Goal: Task Accomplishment & Management: Manage account settings

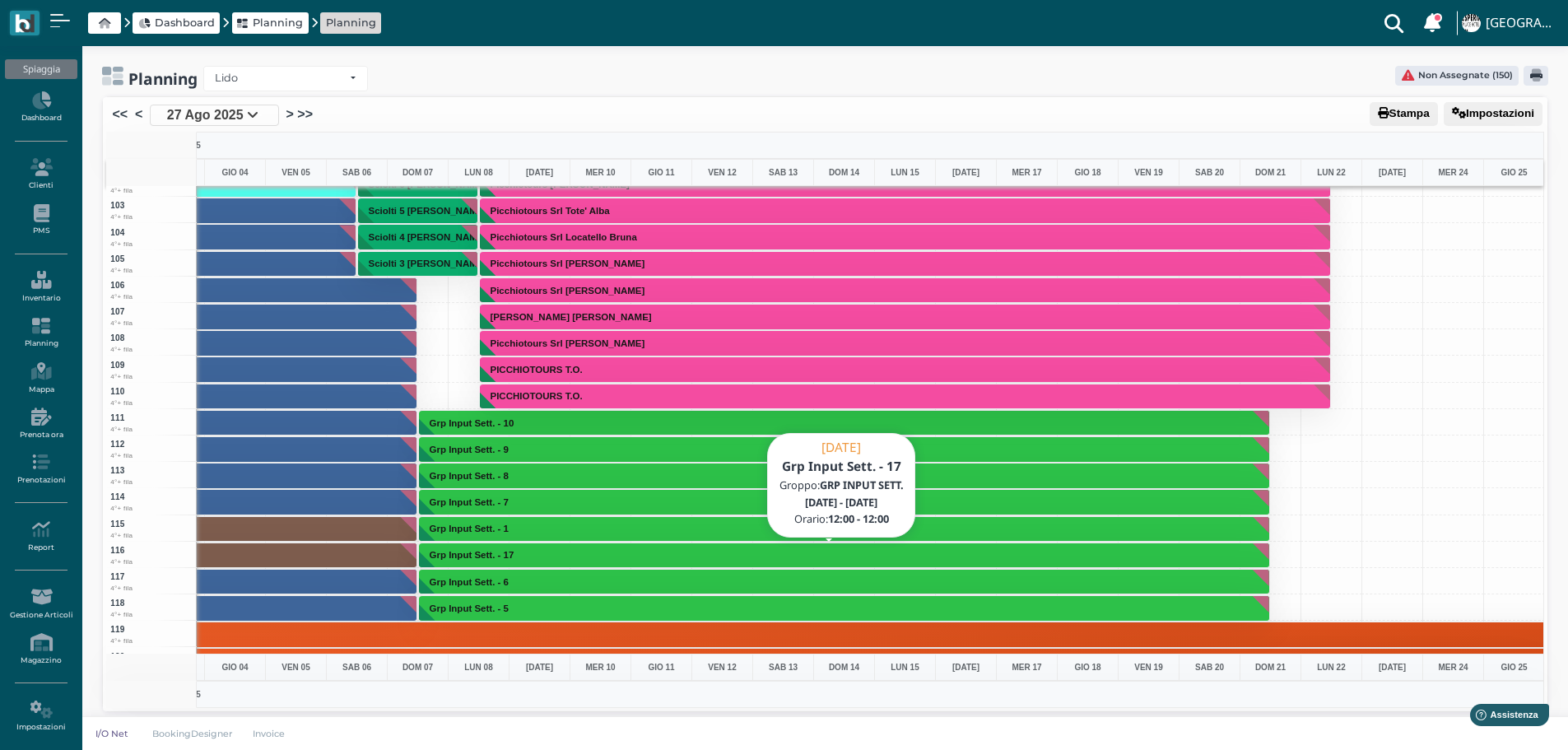
scroll to position [2718, 479]
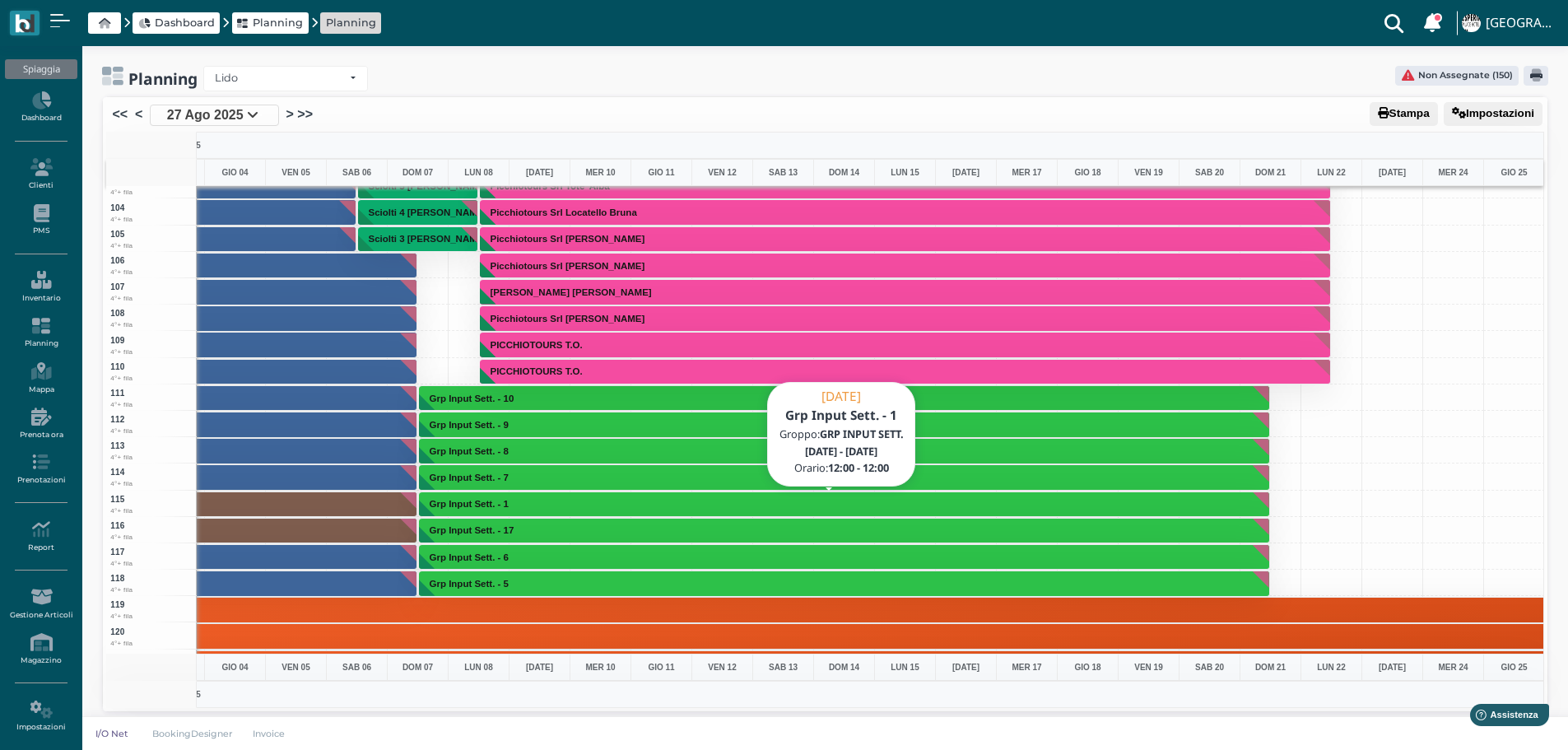
click at [543, 503] on button "Grp Input Sett. - 1" at bounding box center [844, 505] width 851 height 27
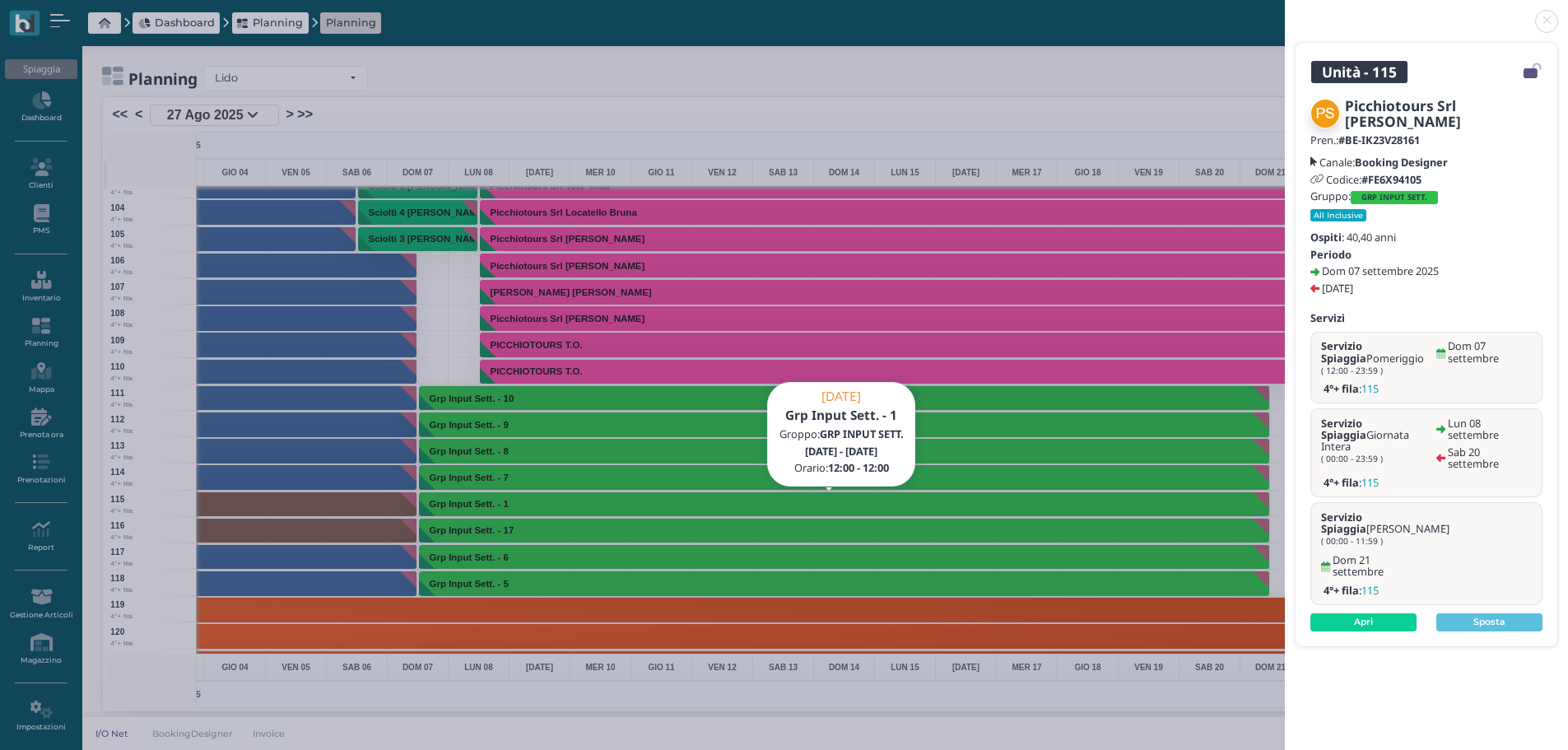
click at [1285, 12] on link at bounding box center [1285, 12] width 0 height 0
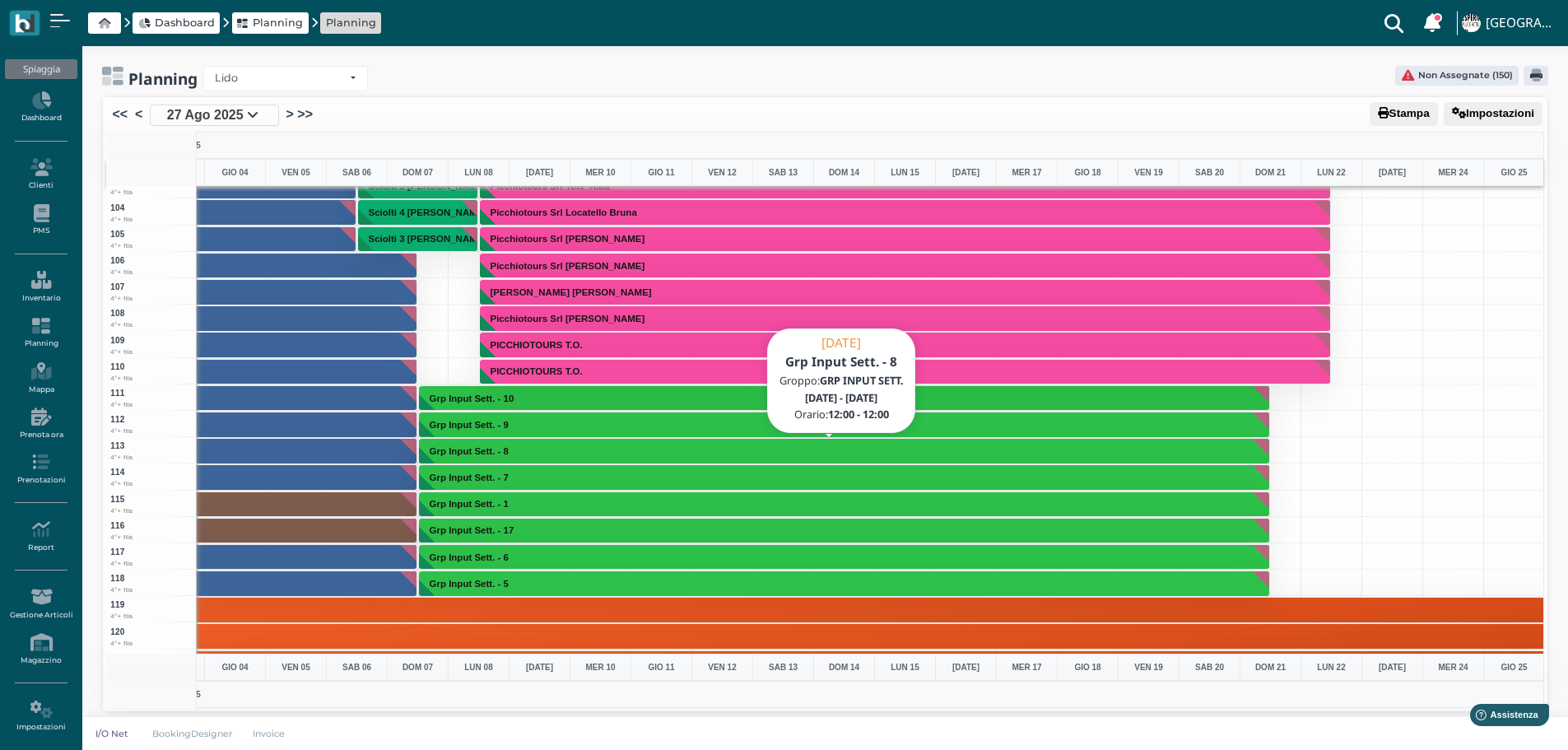
click at [499, 453] on h3 "Grp Input Sett. - 8" at bounding box center [469, 452] width 92 height 10
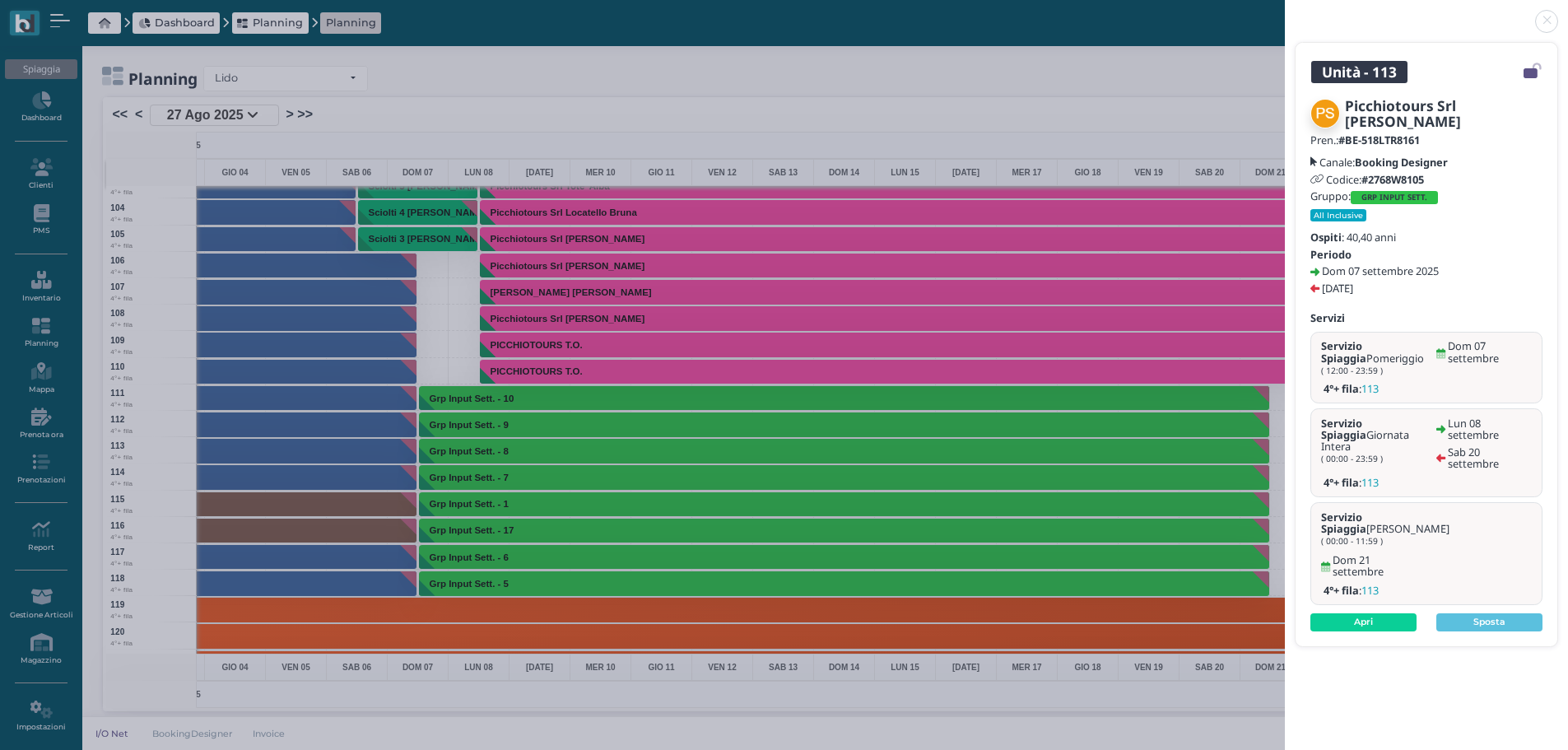
drag, startPoint x: 1546, startPoint y: 17, endPoint x: 1545, endPoint y: 7, distance: 10.0
click at [1285, 12] on link at bounding box center [1285, 12] width 0 height 0
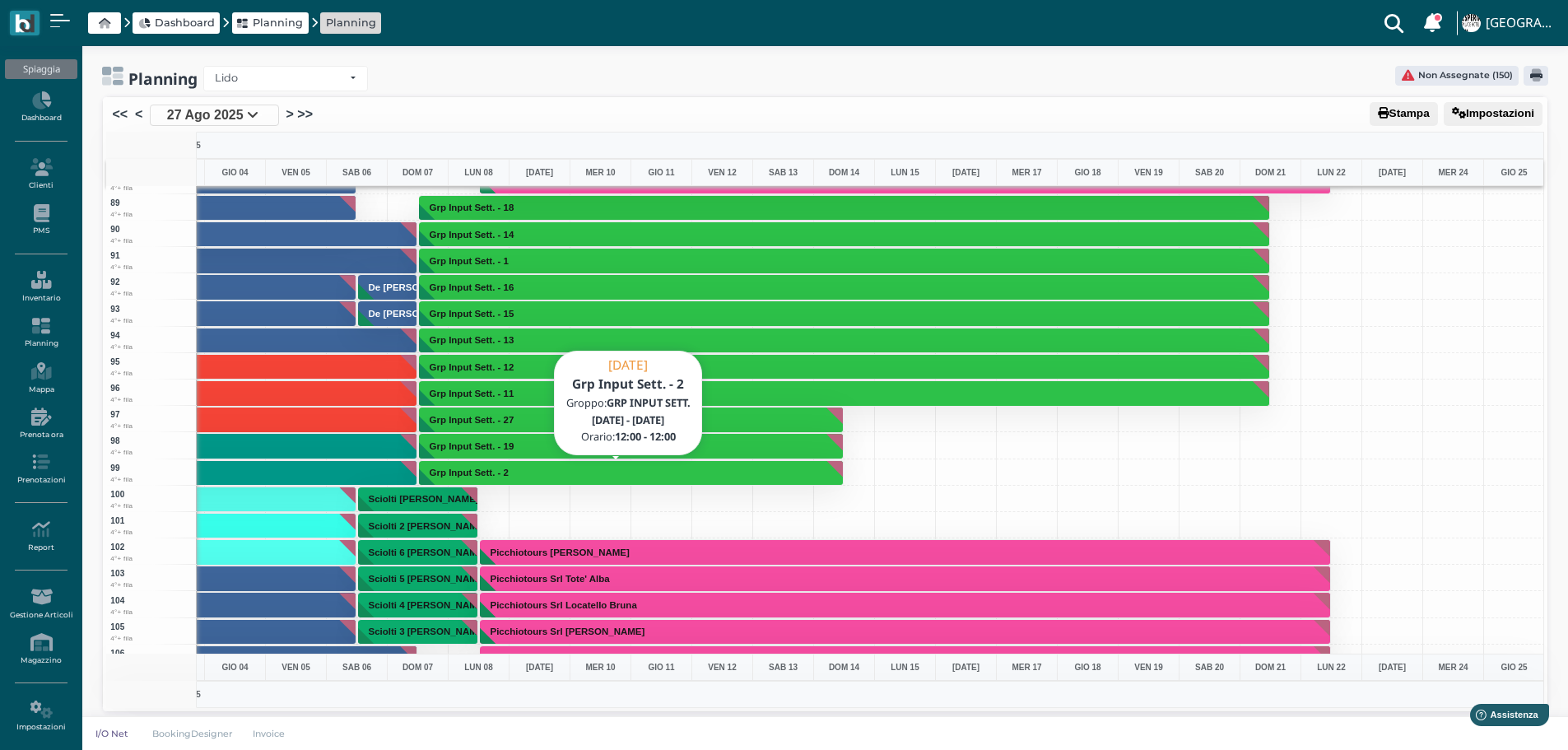
scroll to position [2306, 479]
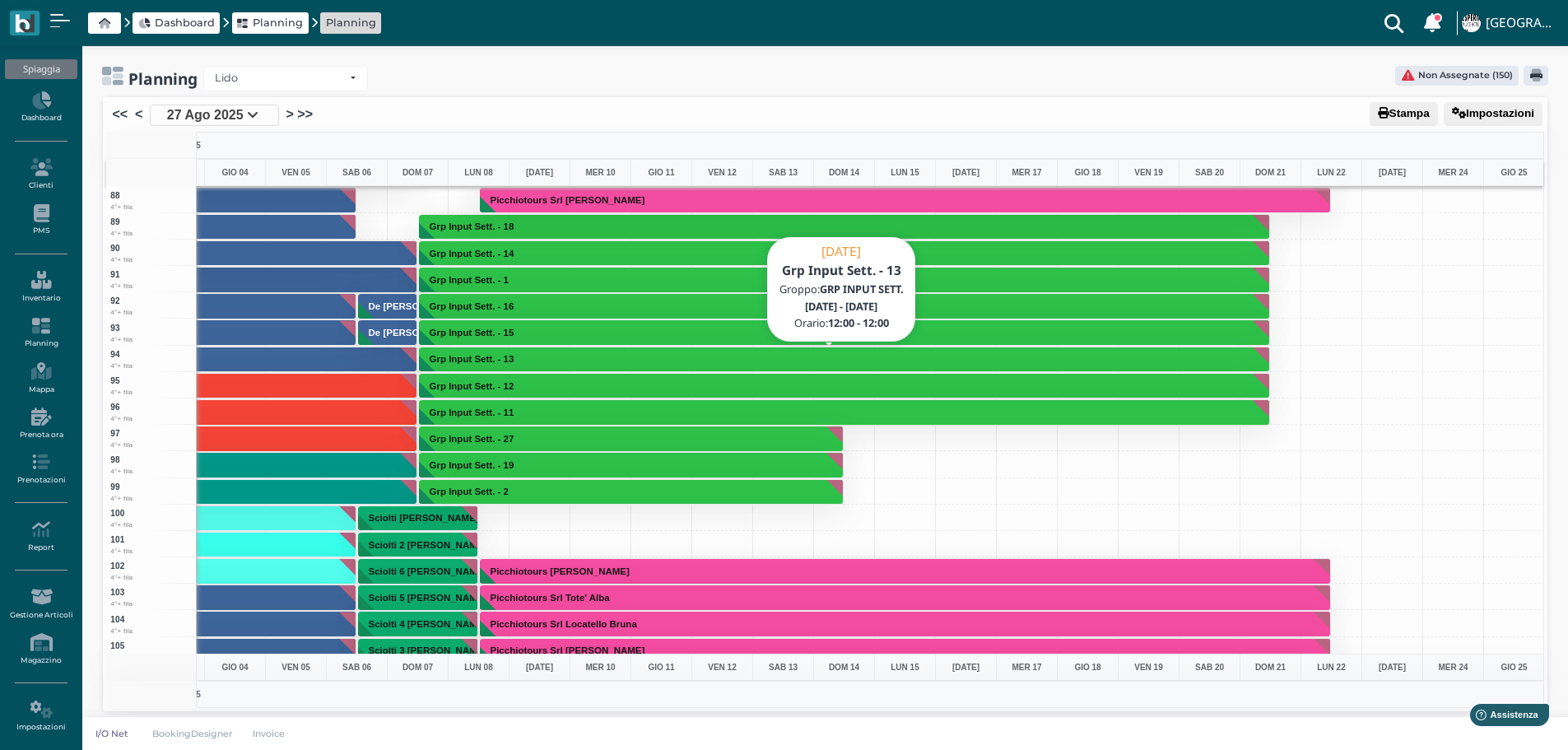
click at [550, 360] on button "Grp Input Sett. - 13" at bounding box center [844, 359] width 851 height 27
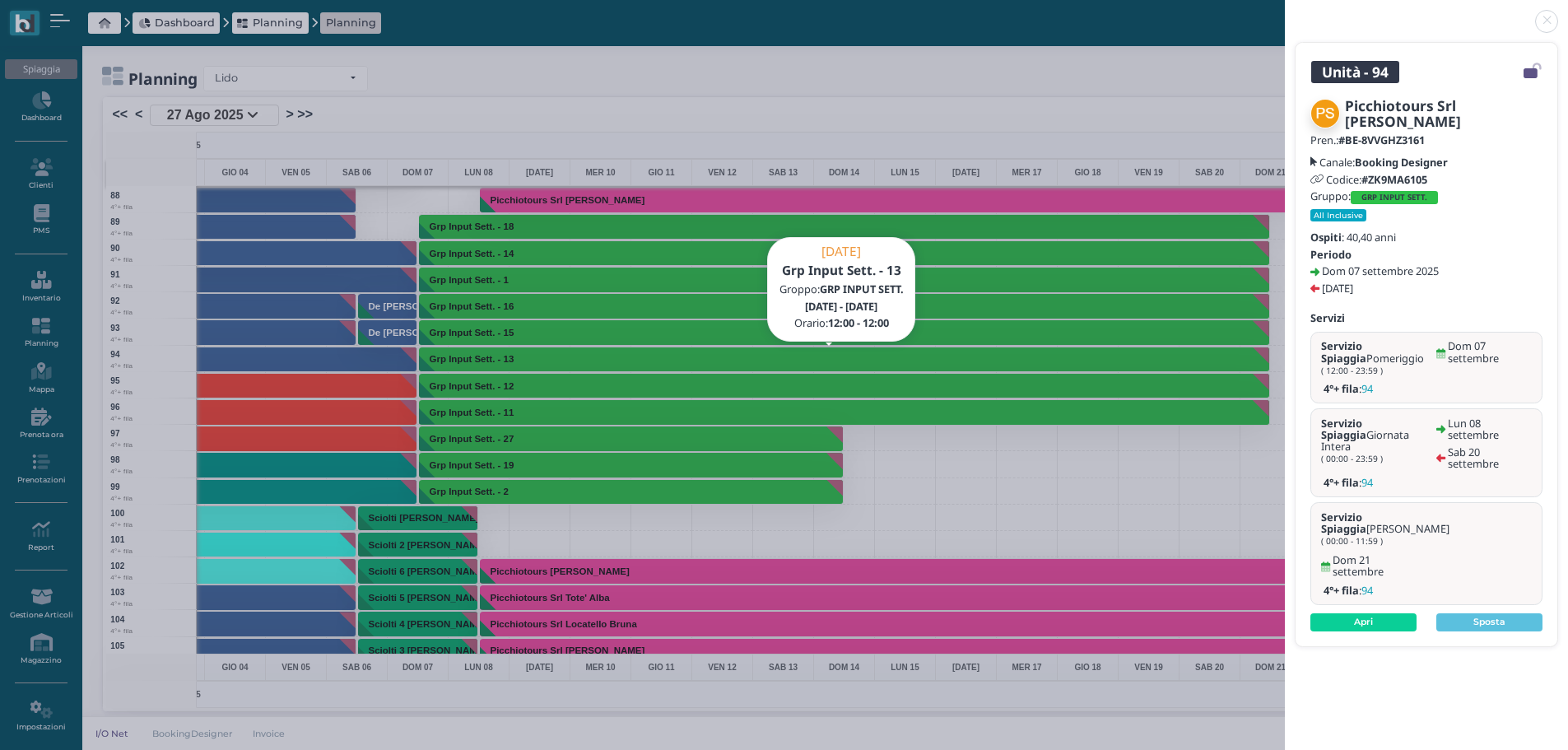
drag, startPoint x: 1554, startPoint y: 21, endPoint x: 1518, endPoint y: 13, distance: 36.9
click at [1285, 12] on link at bounding box center [1285, 12] width 0 height 0
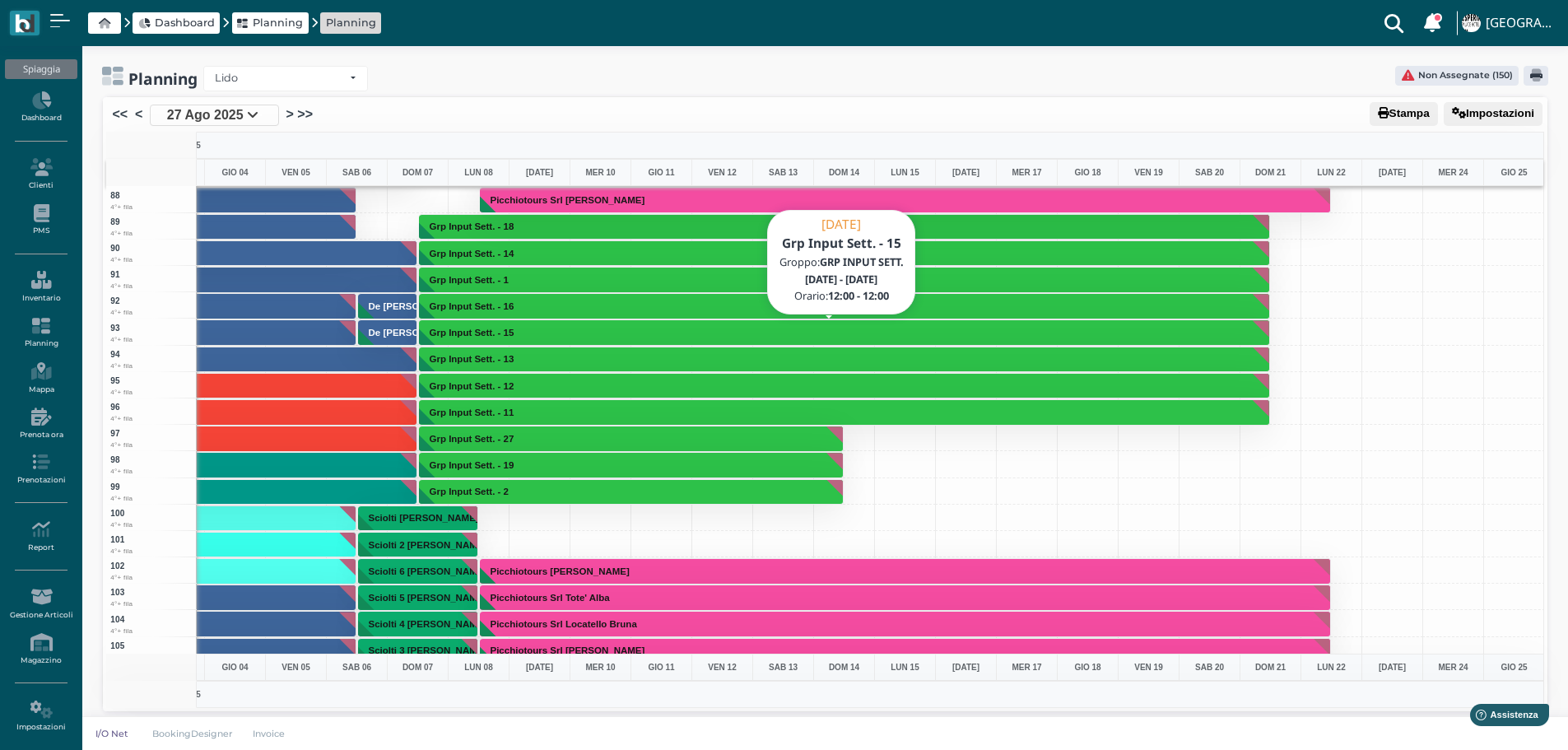
click at [492, 336] on h3 "Grp Input Sett. - 15" at bounding box center [472, 333] width 98 height 10
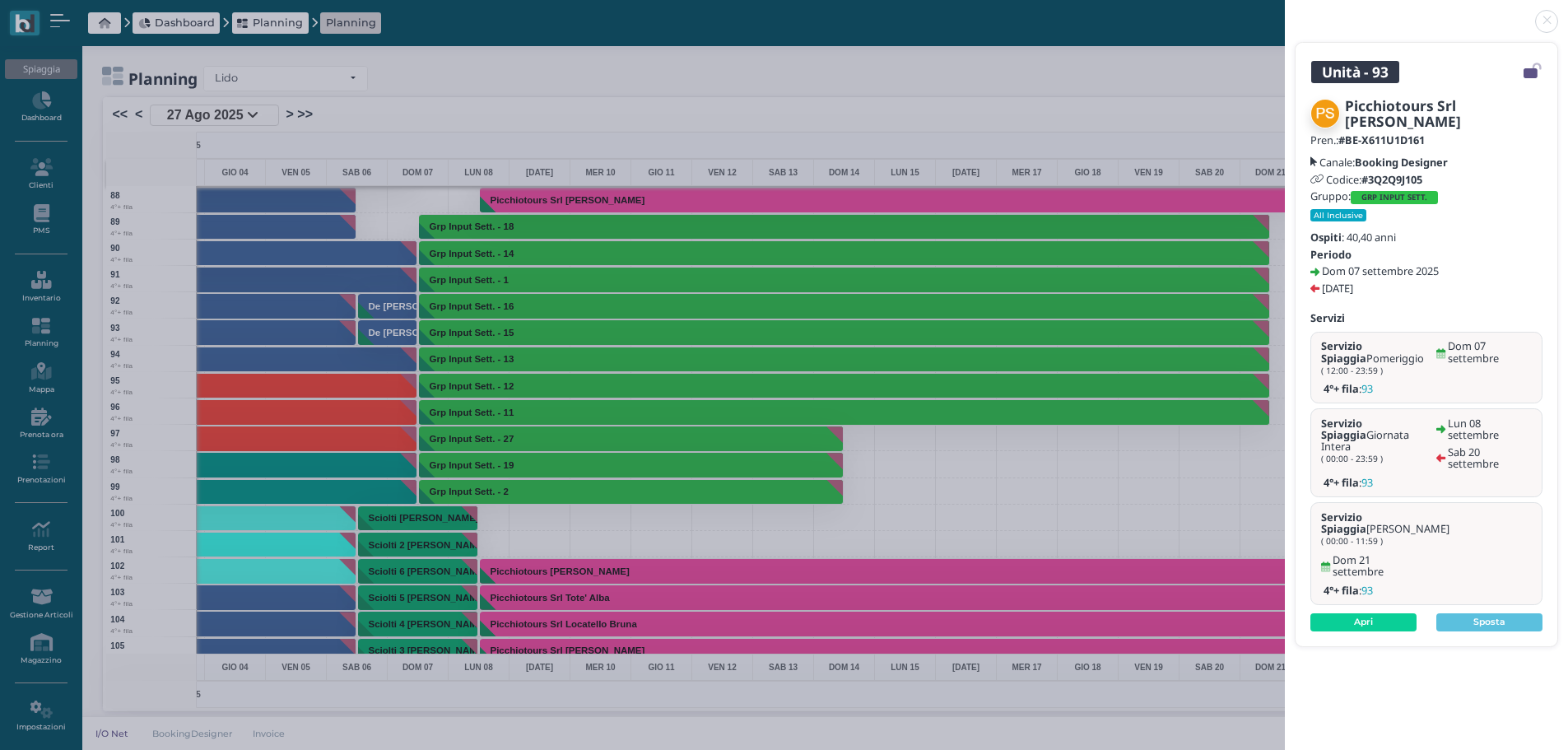
click at [1285, 12] on link at bounding box center [1285, 12] width 0 height 0
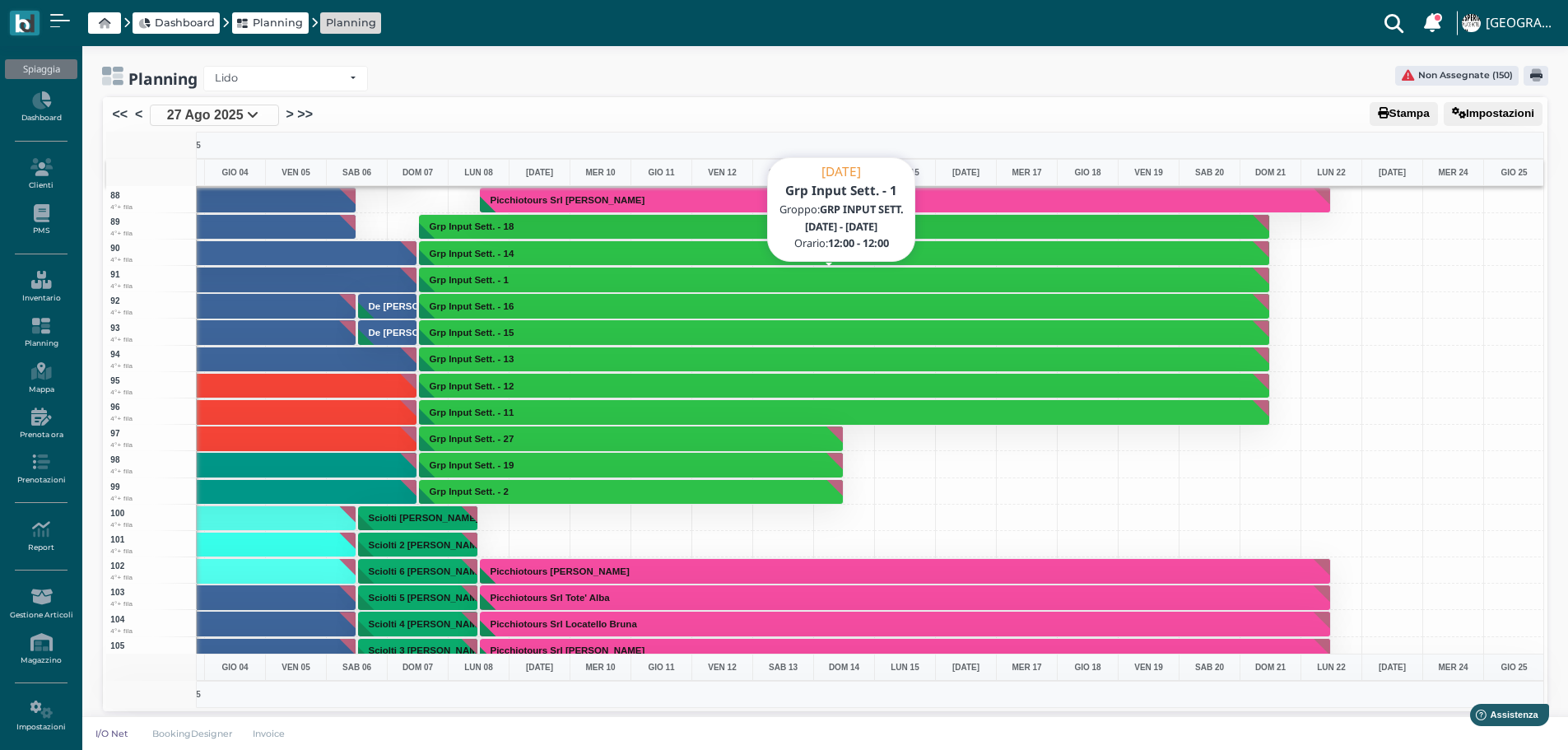
click at [522, 272] on button "Grp Input Sett. - 1" at bounding box center [844, 280] width 851 height 27
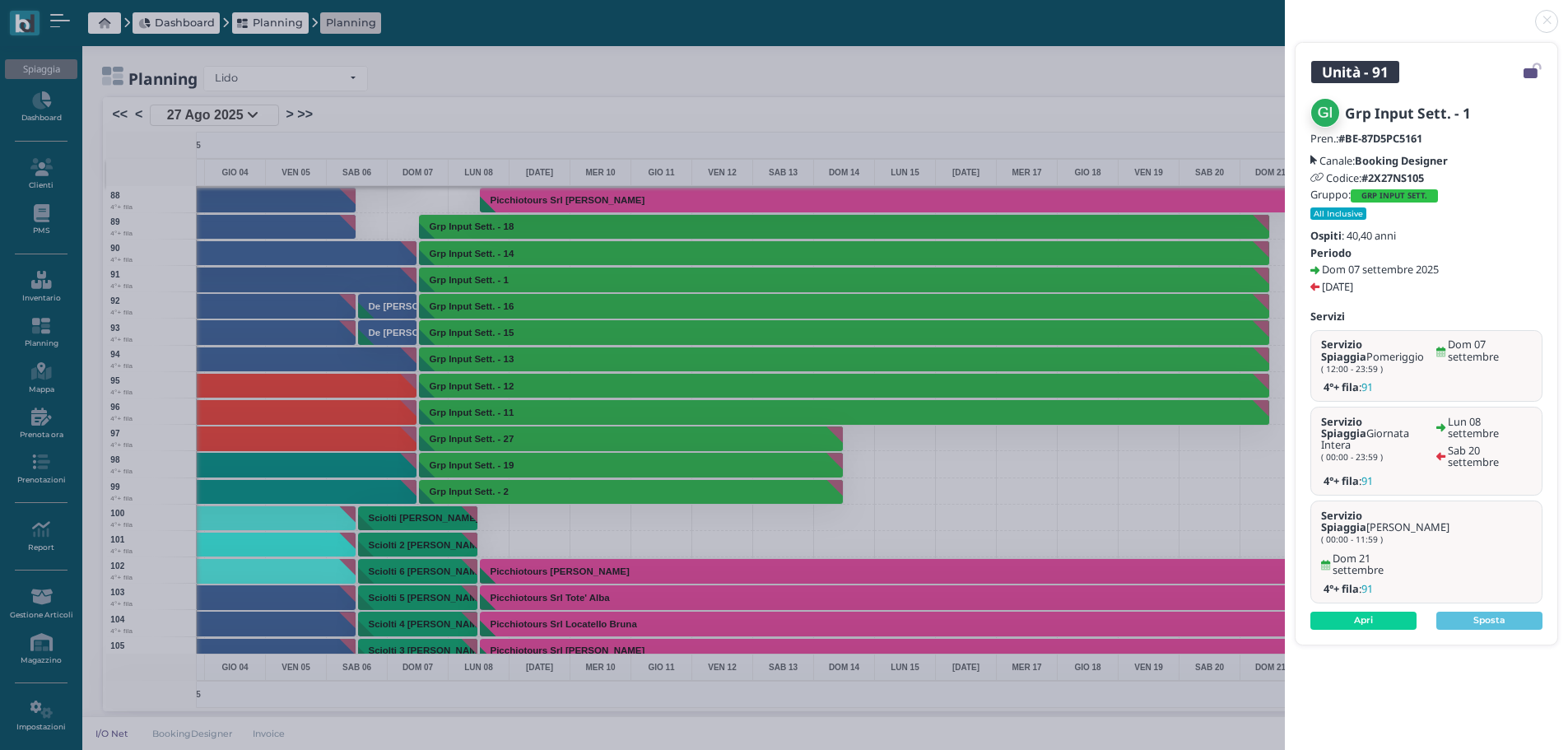
click at [1285, 12] on link at bounding box center [1285, 12] width 0 height 0
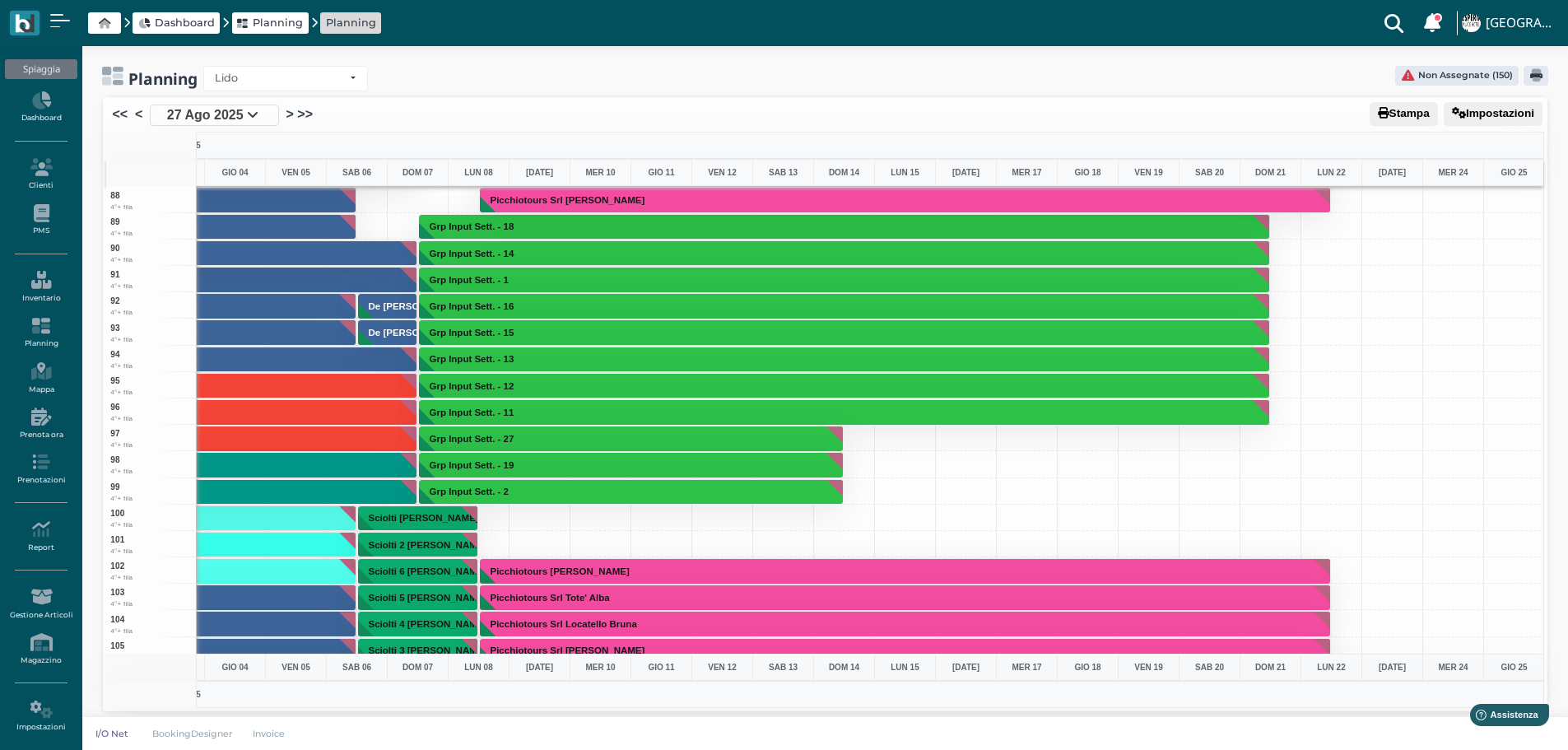
click at [542, 281] on button "Grp Input Sett. - 1" at bounding box center [844, 280] width 851 height 27
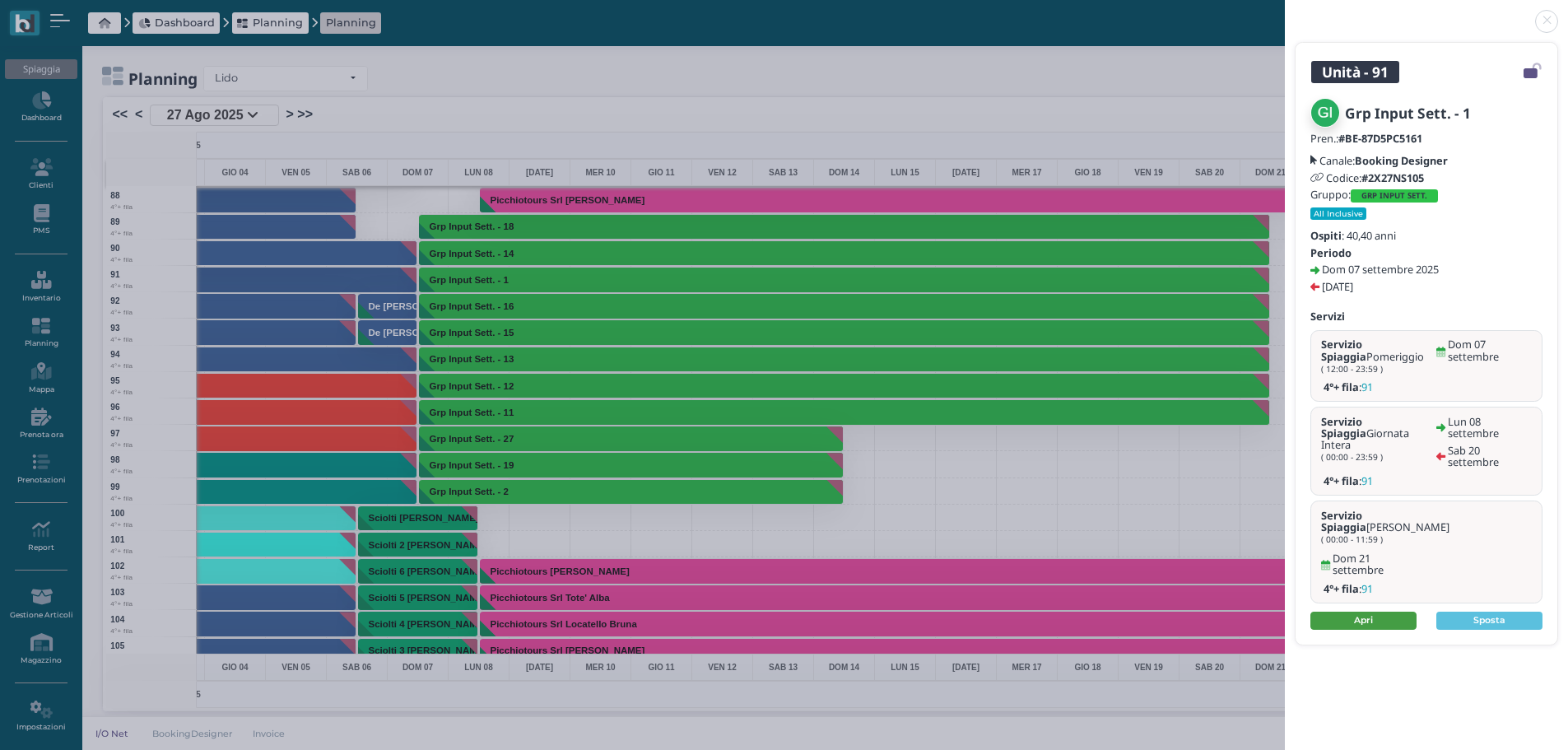
click at [1376, 612] on link "Apri" at bounding box center [1363, 621] width 106 height 18
click at [1285, 12] on link at bounding box center [1285, 12] width 0 height 0
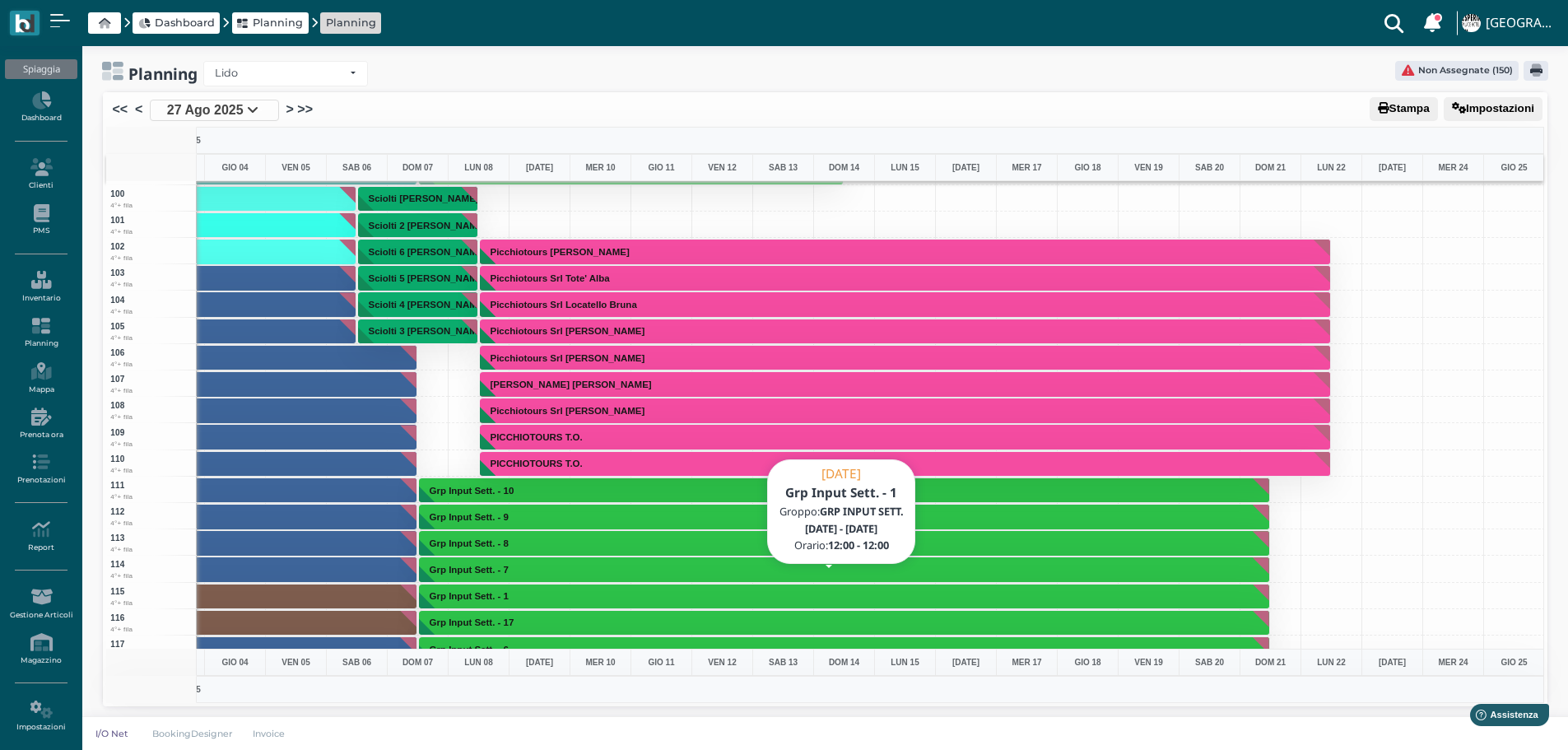
scroll to position [2636, 479]
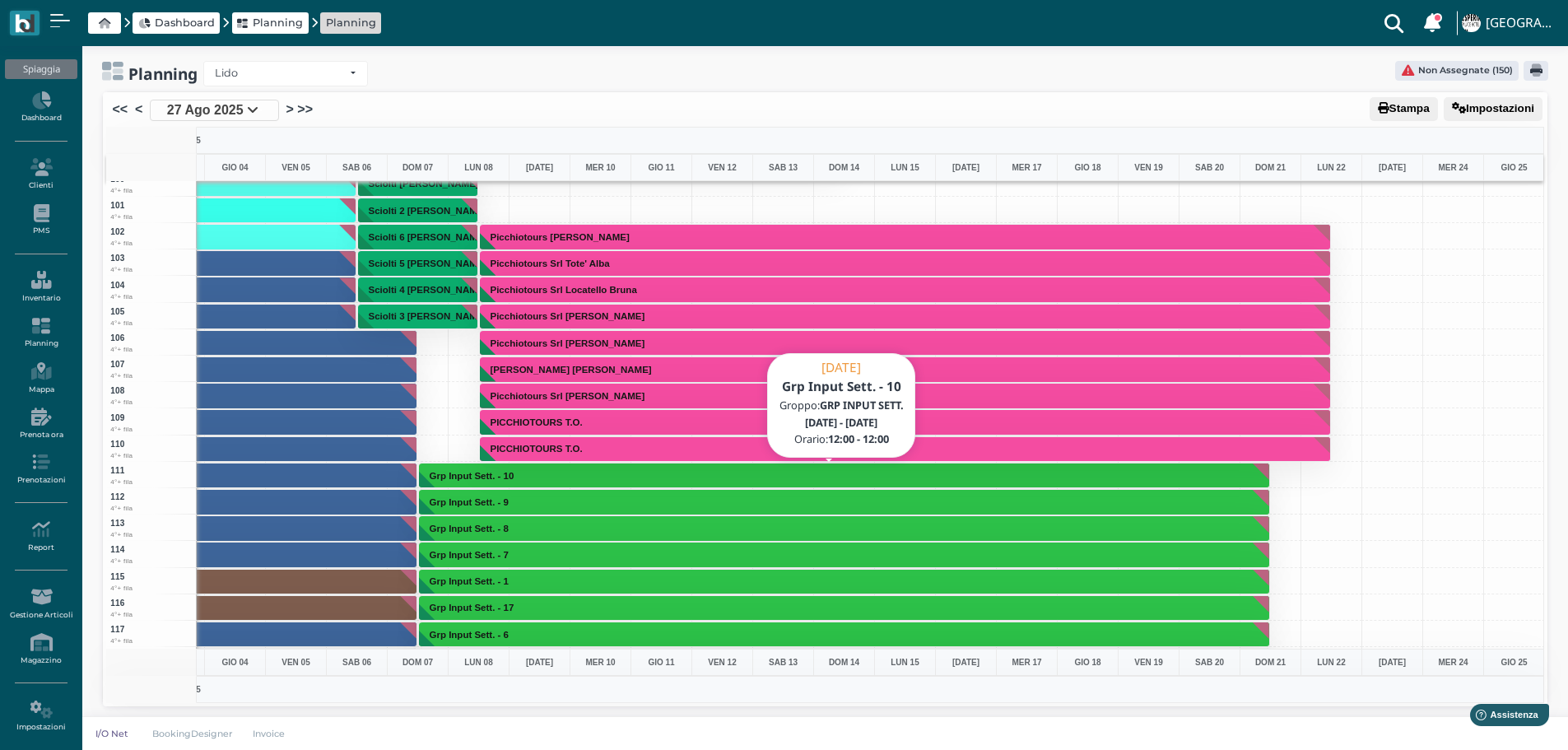
click at [572, 468] on button "Grp Input Sett. - 10" at bounding box center [844, 475] width 851 height 27
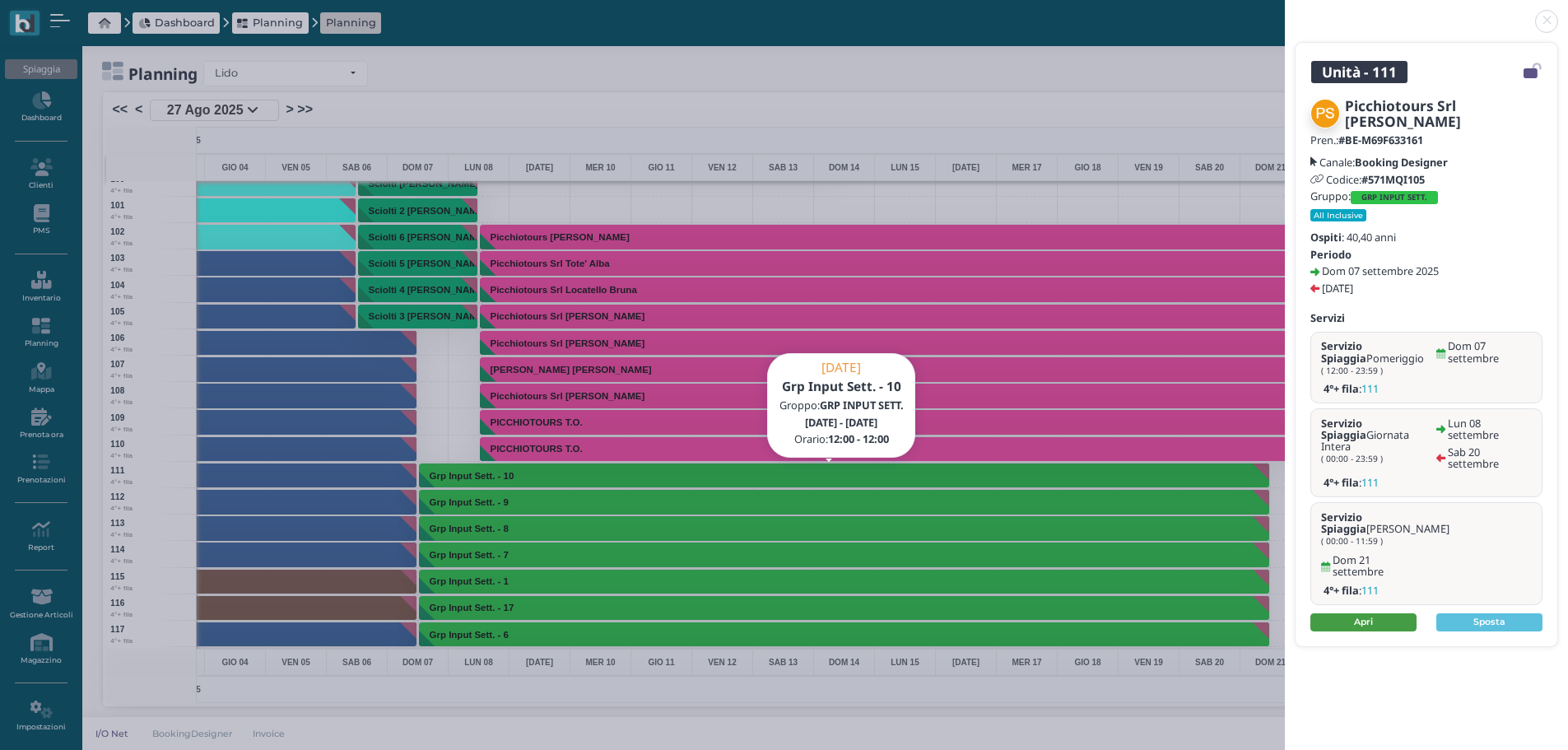
drag, startPoint x: 1354, startPoint y: 600, endPoint x: 1357, endPoint y: 586, distance: 14.3
click at [1355, 598] on div "Picchiotours Srl Sbuttoni Franco Pren.: #BE-M69F633161 Canale: Booking Designer…" at bounding box center [1426, 364] width 262 height 562
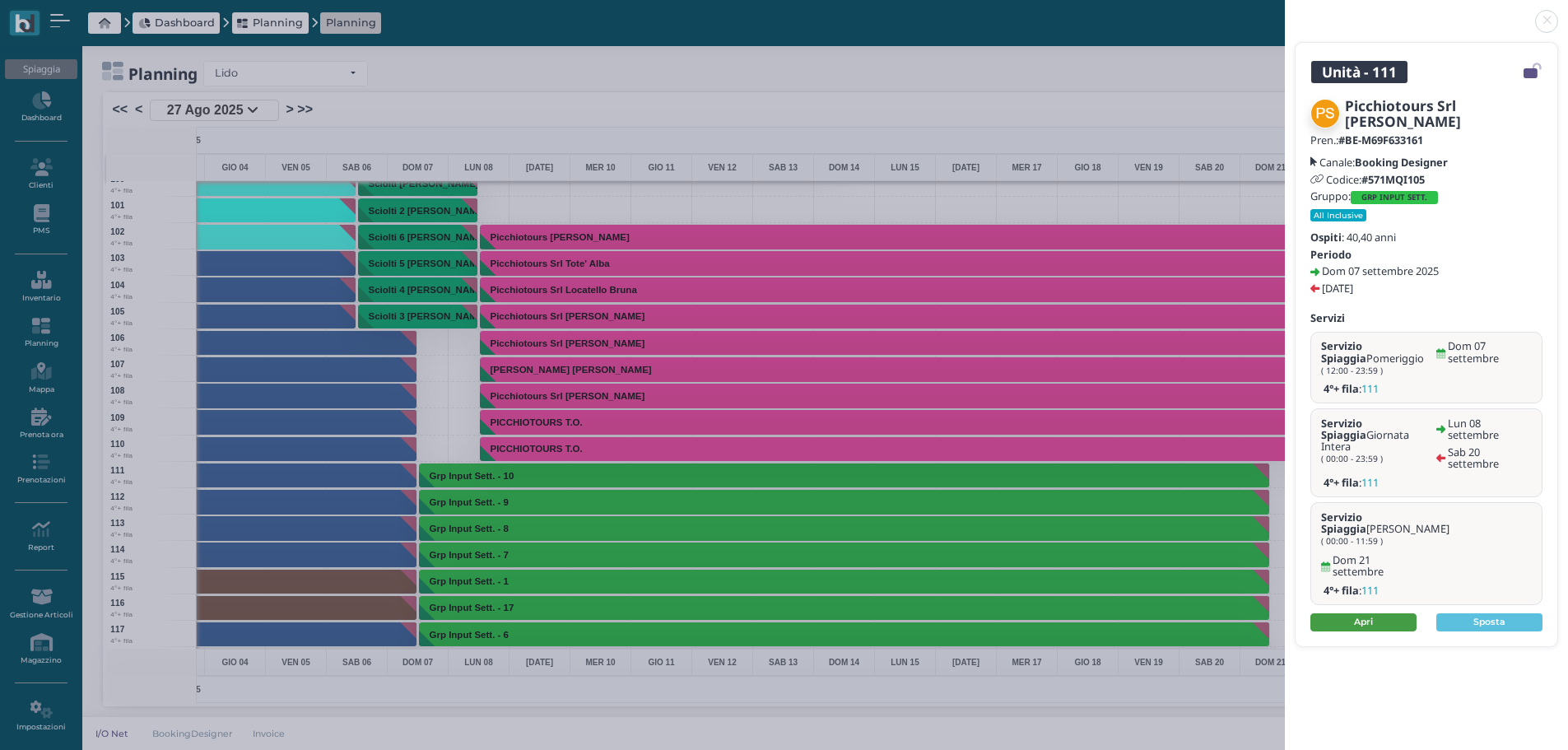
click at [1389, 613] on link "Apri" at bounding box center [1363, 622] width 106 height 18
click at [1285, 12] on link at bounding box center [1285, 12] width 0 height 0
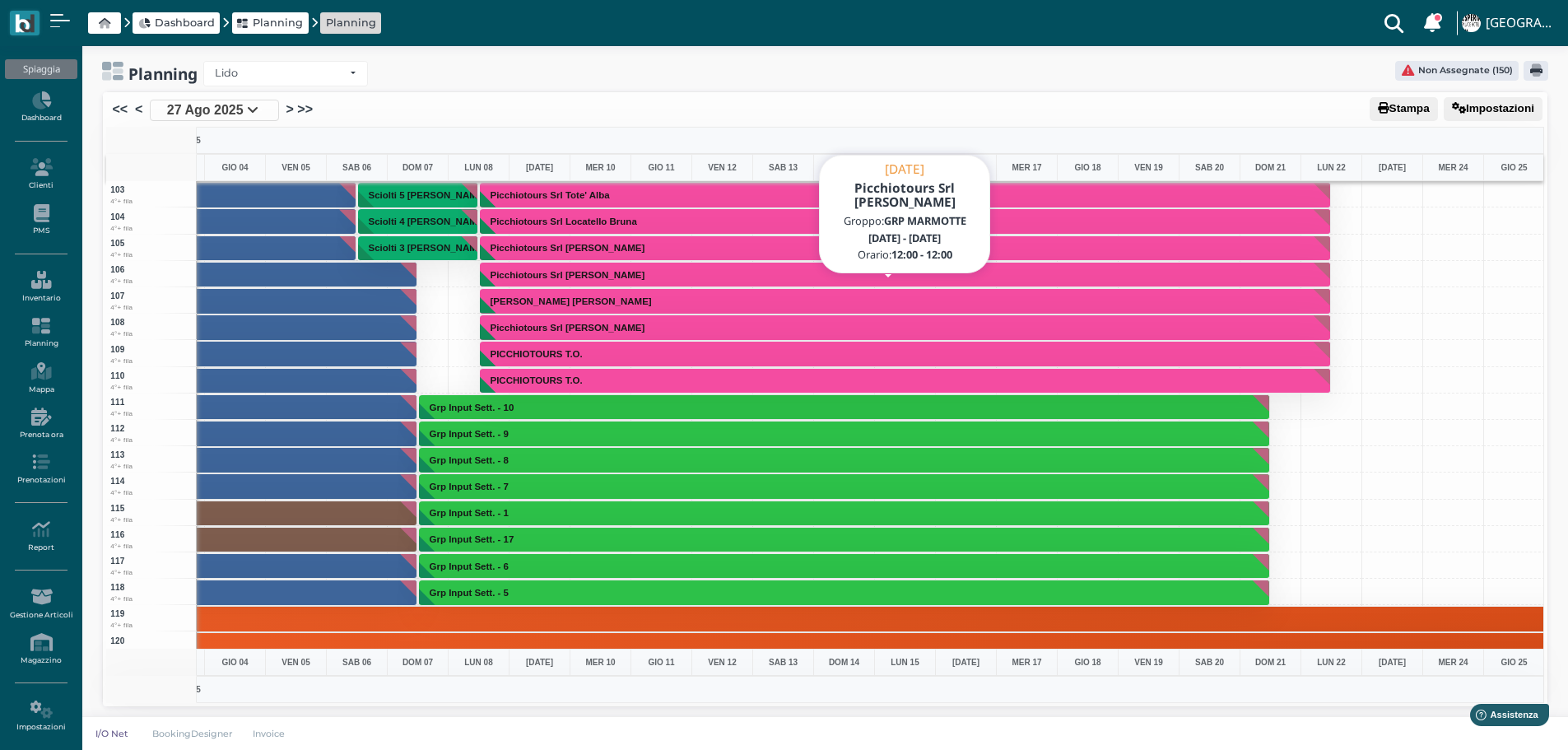
scroll to position [2210, 479]
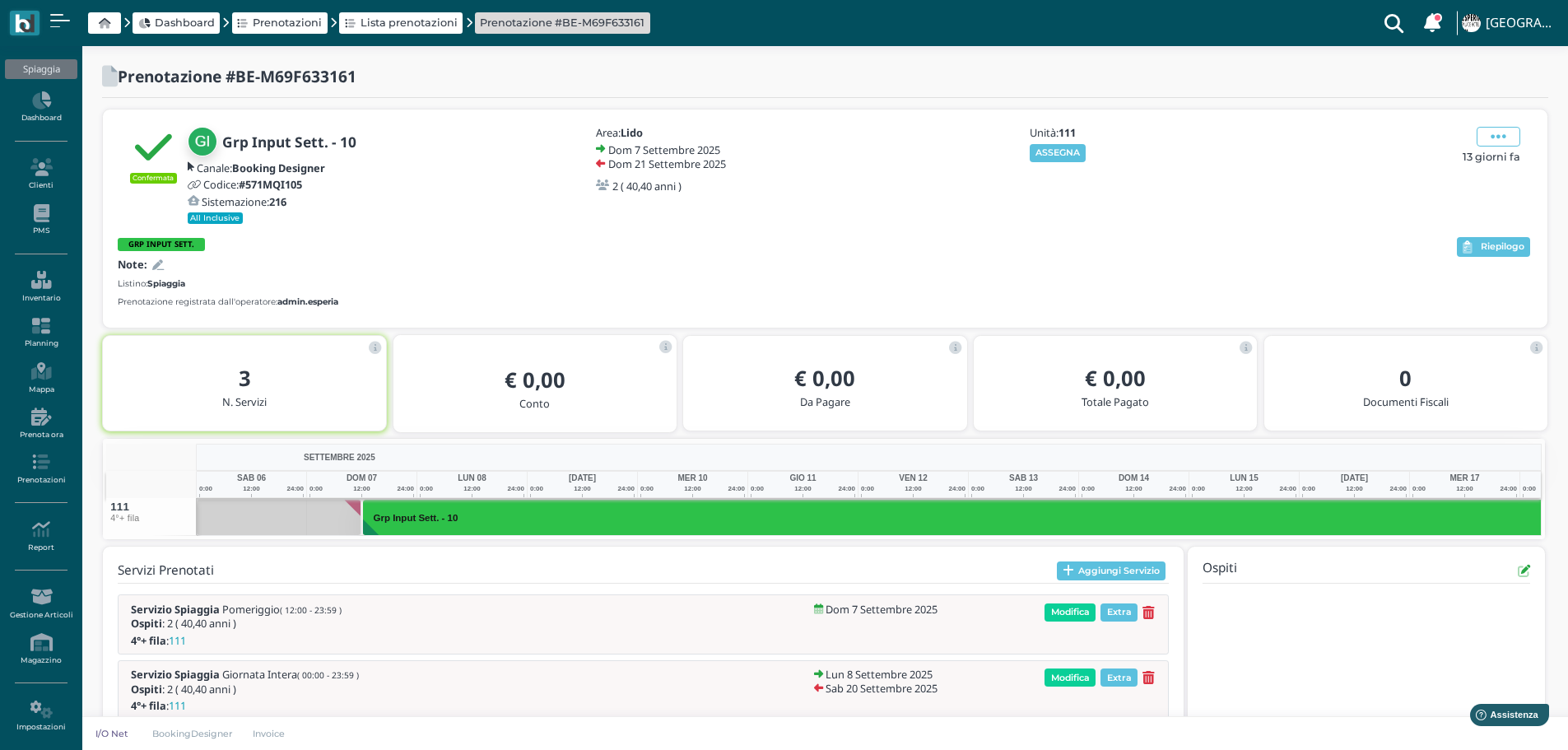
scroll to position [0, 257]
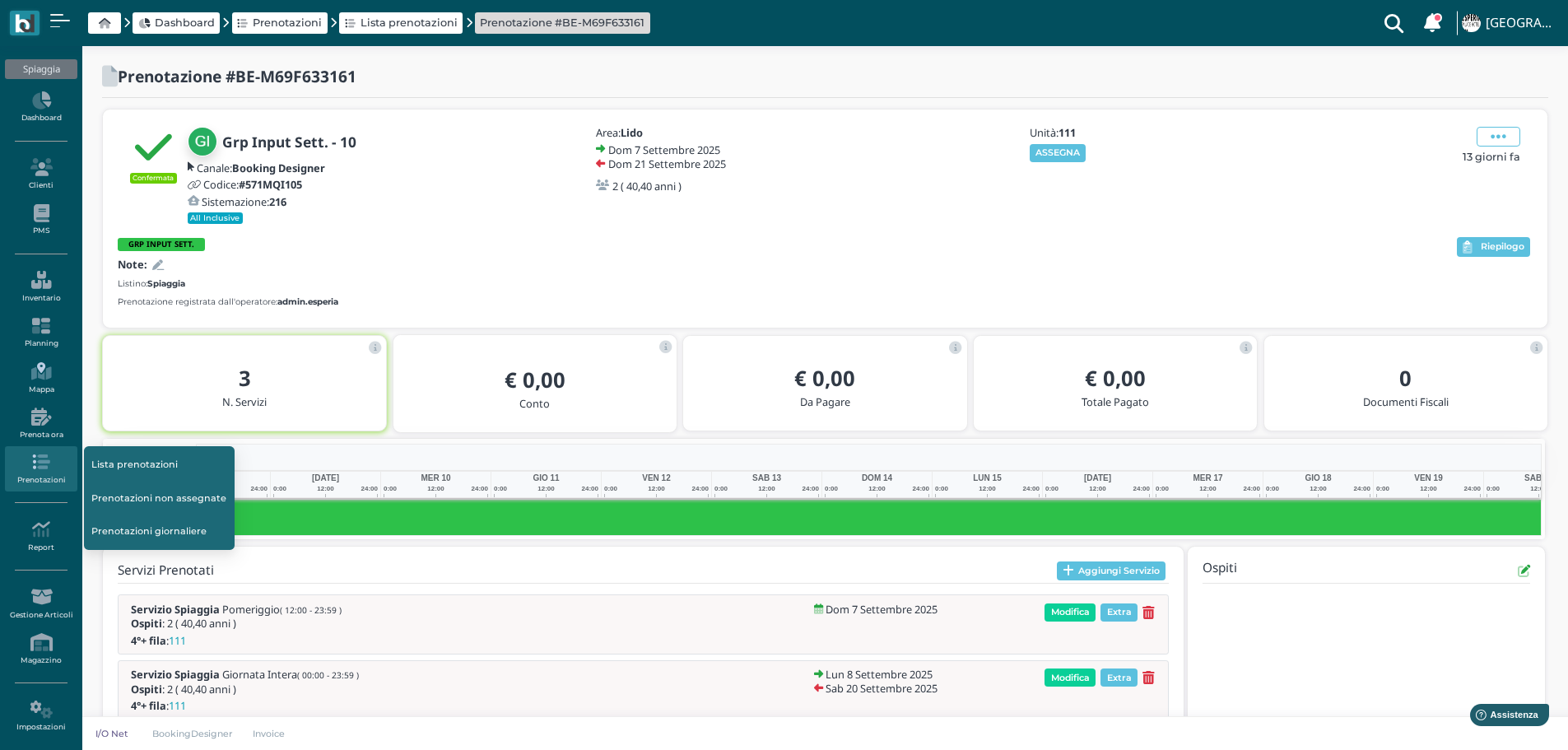
click at [52, 373] on icon at bounding box center [40, 371] width 72 height 18
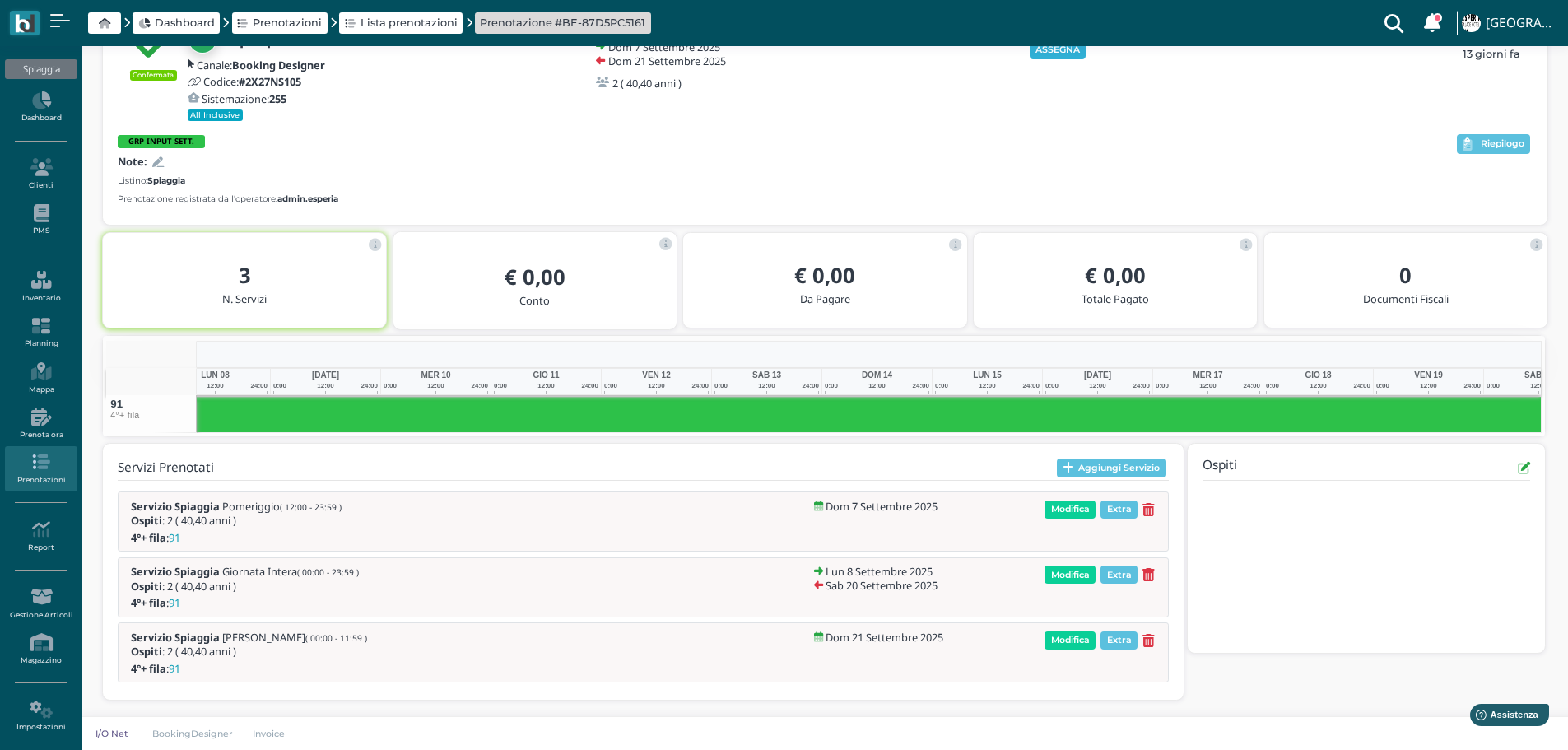
click at [1054, 53] on button "ASSEGNA" at bounding box center [1058, 50] width 57 height 18
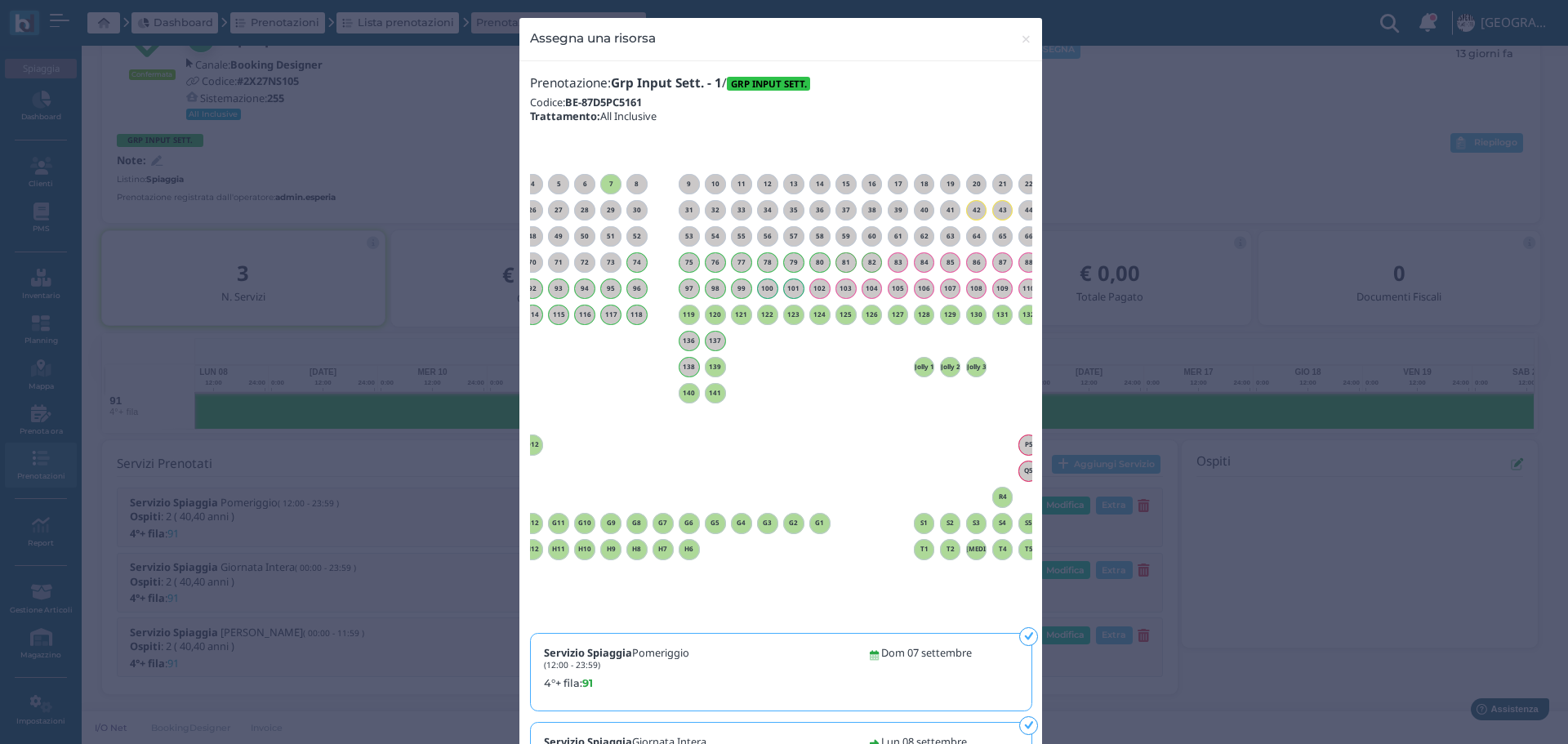
scroll to position [0, 147]
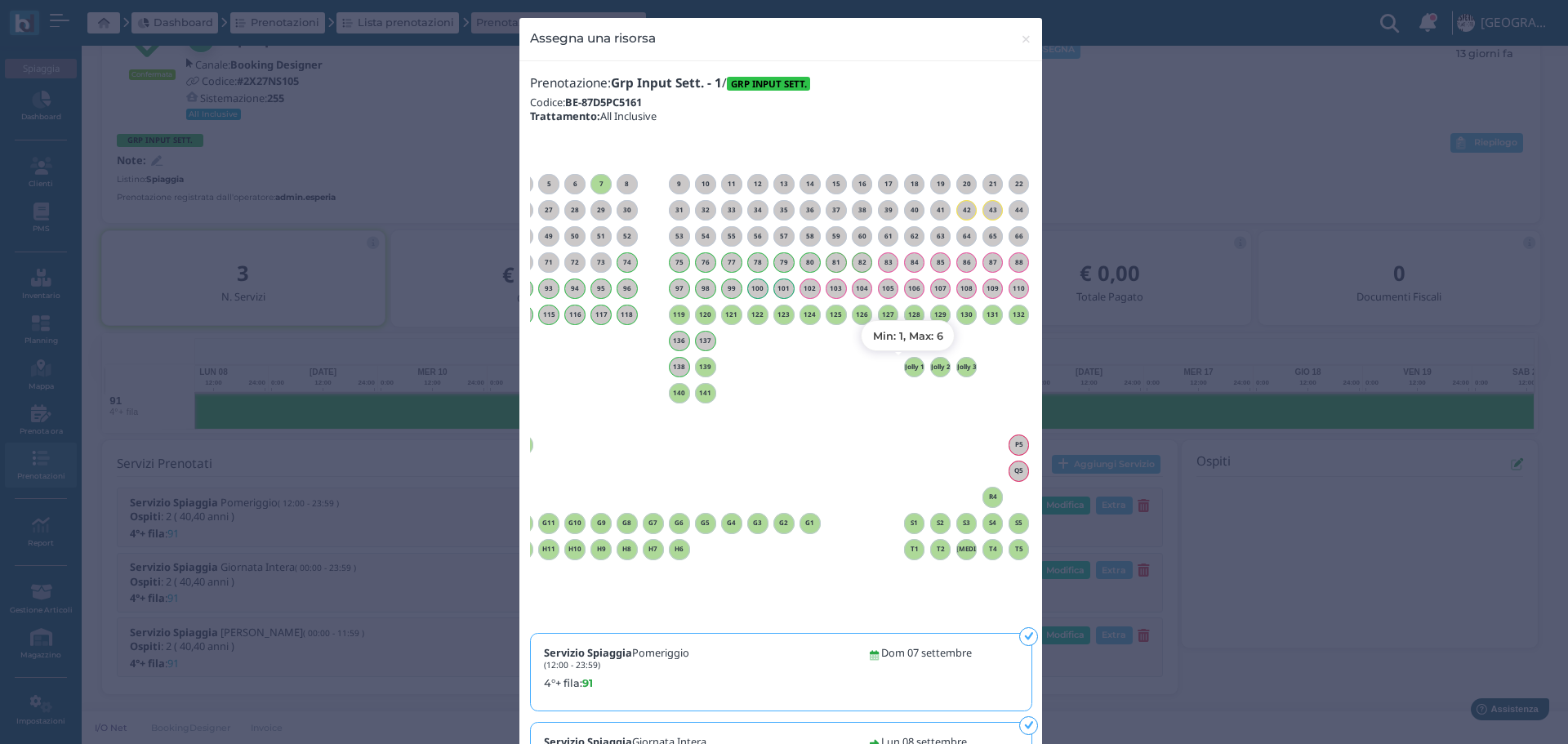
click at [909, 368] on h6 "Jolly 1" at bounding box center [914, 367] width 21 height 8
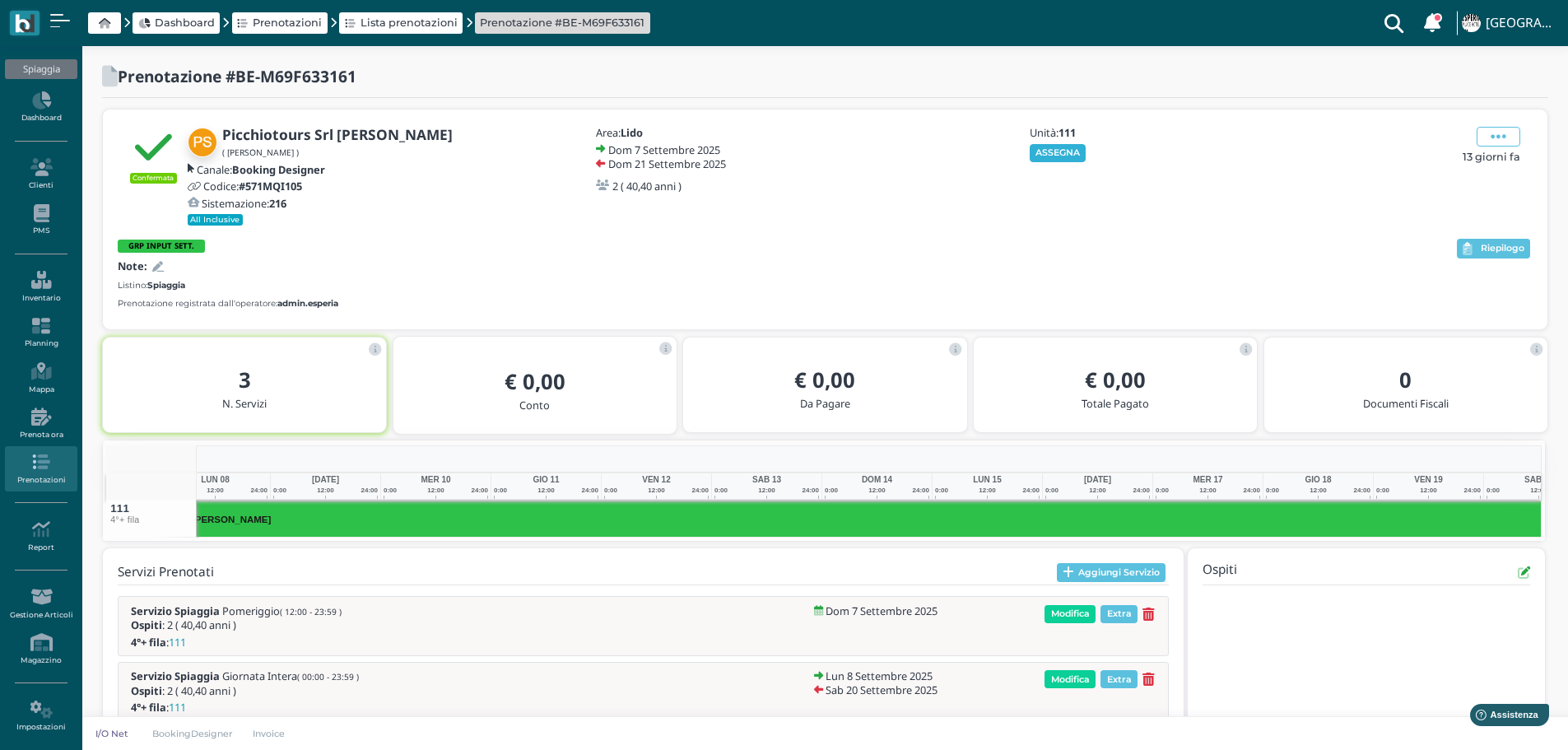
click at [1064, 149] on button "ASSEGNA" at bounding box center [1058, 153] width 57 height 18
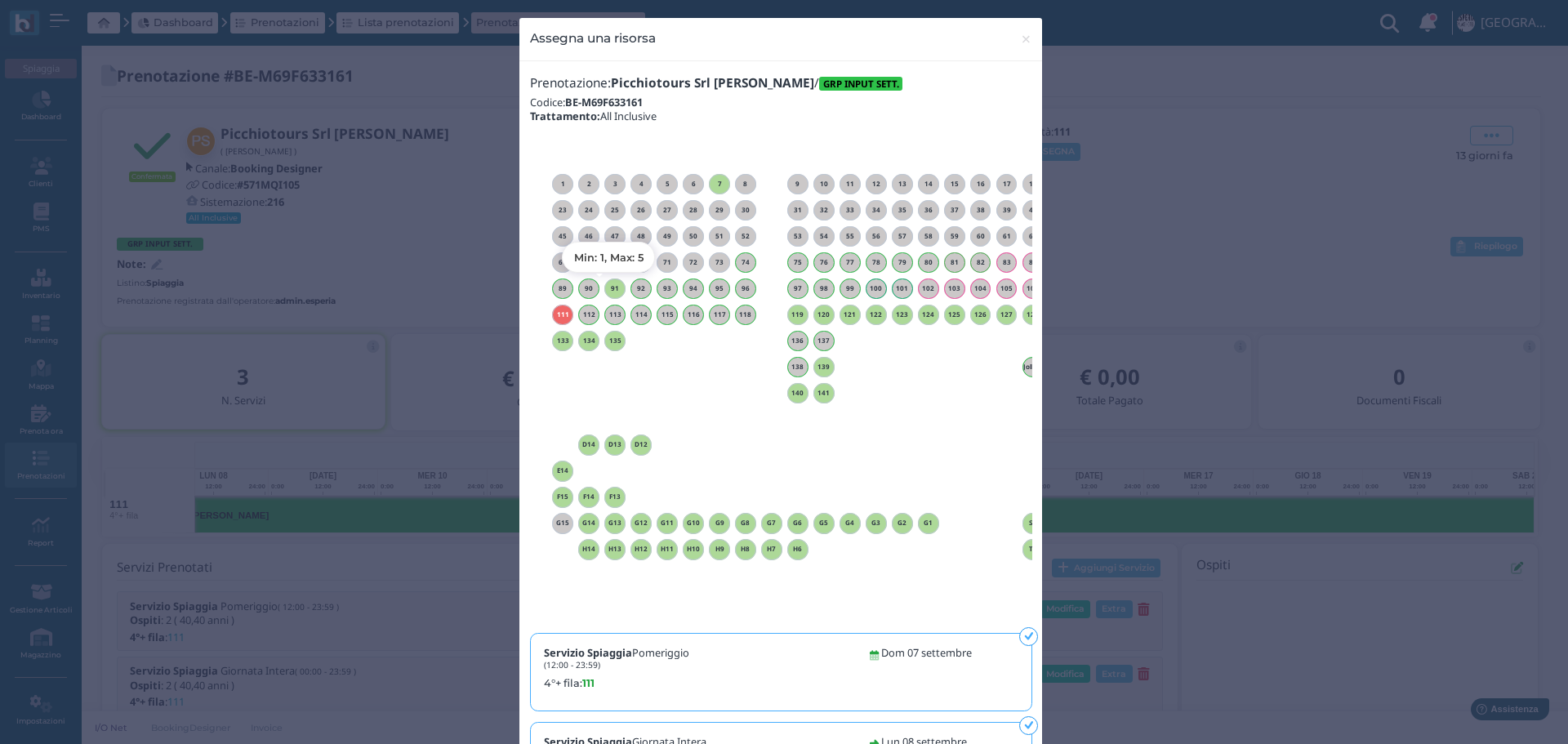
click at [611, 290] on h6 "91" at bounding box center [615, 289] width 21 height 8
click at [1020, 36] on span "×" at bounding box center [1025, 39] width 13 height 21
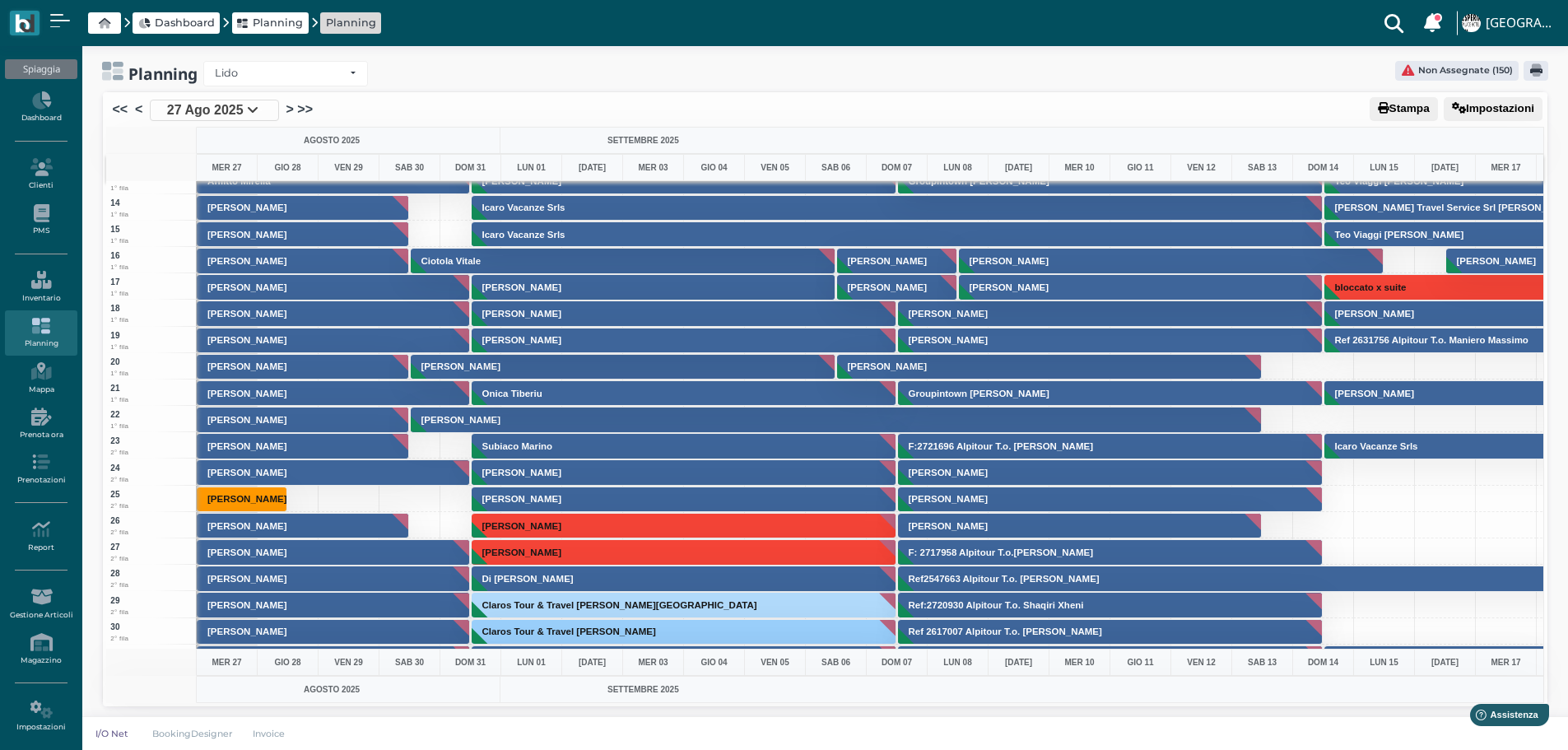
scroll to position [411, 0]
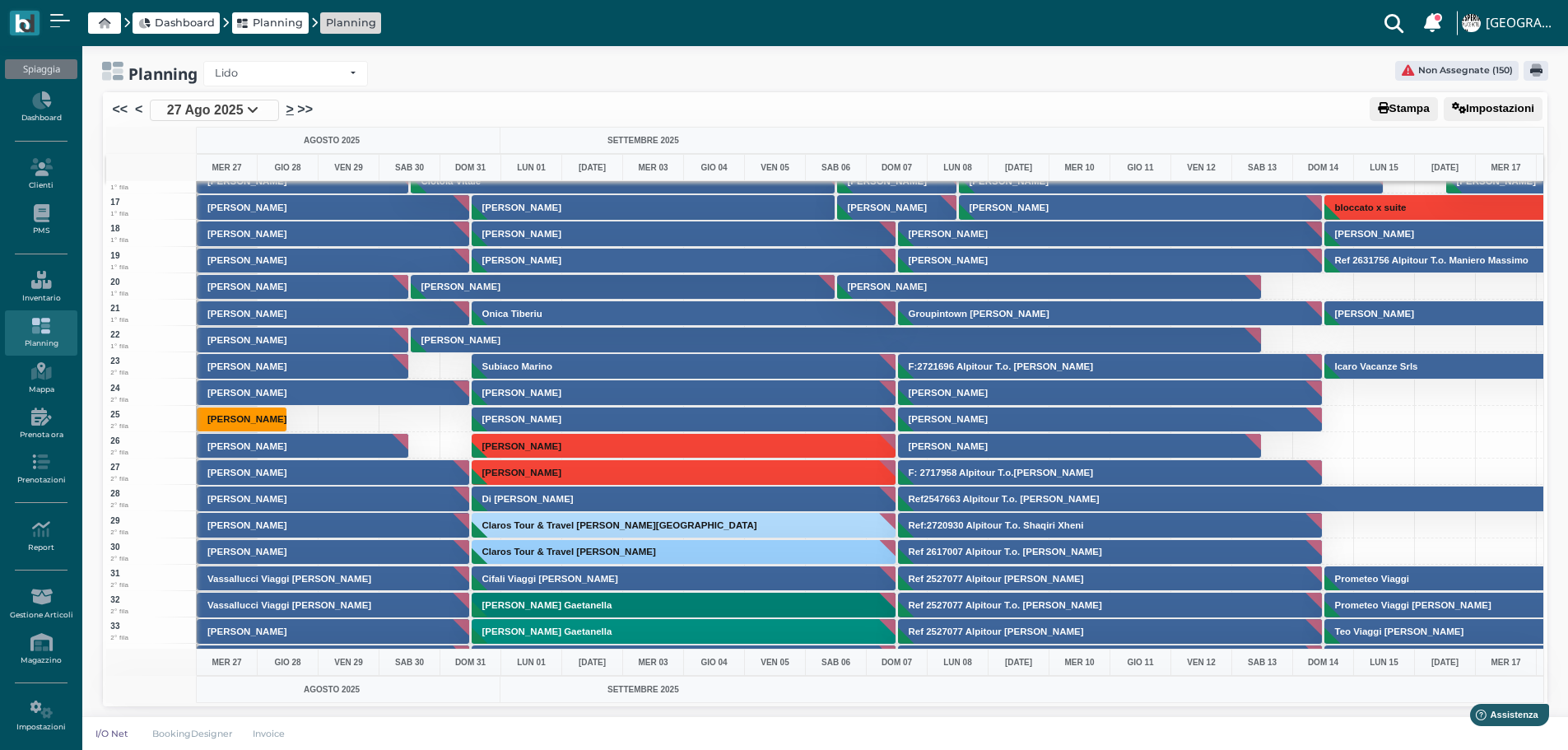
click at [291, 108] on link ">" at bounding box center [290, 109] width 8 height 20
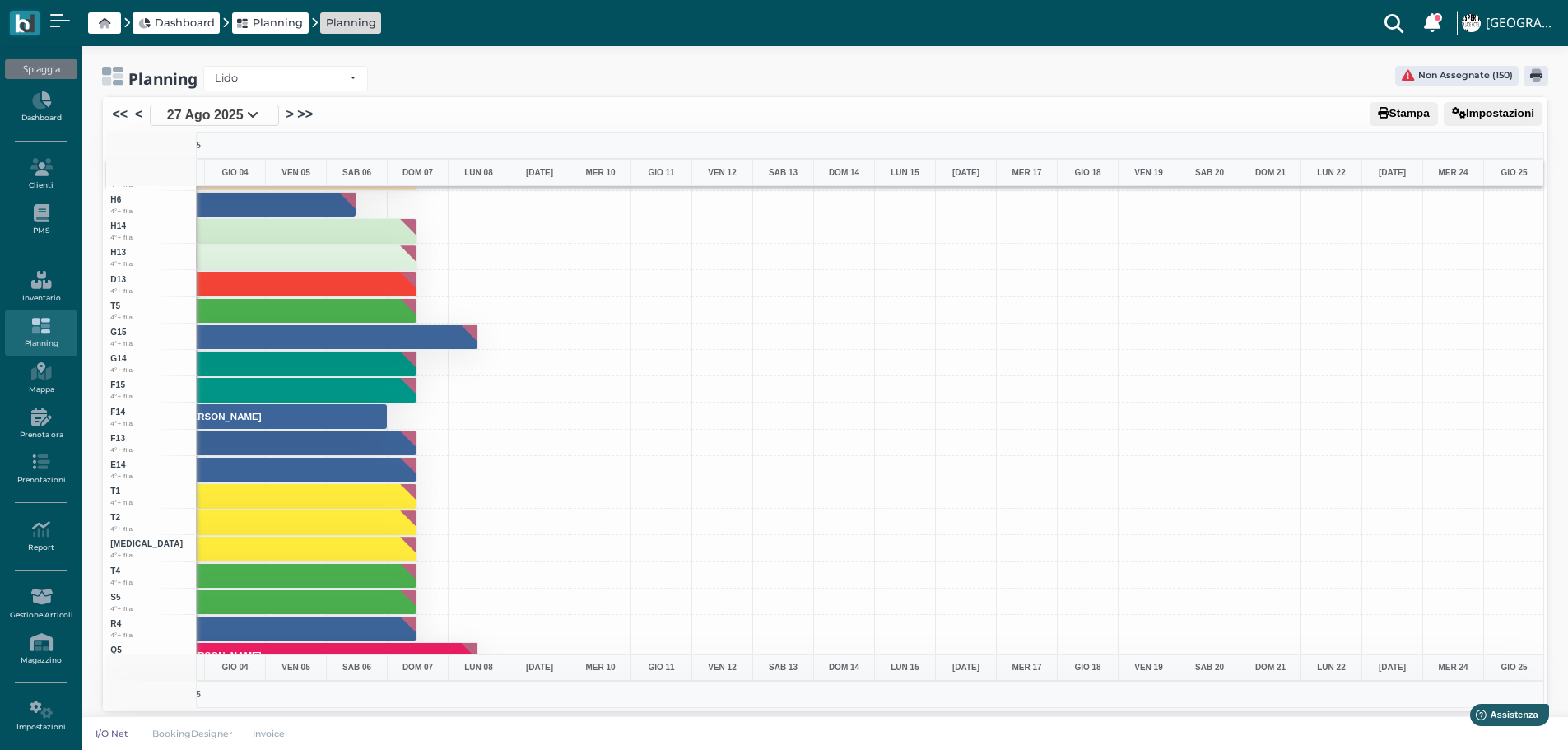
scroll to position [4516, 479]
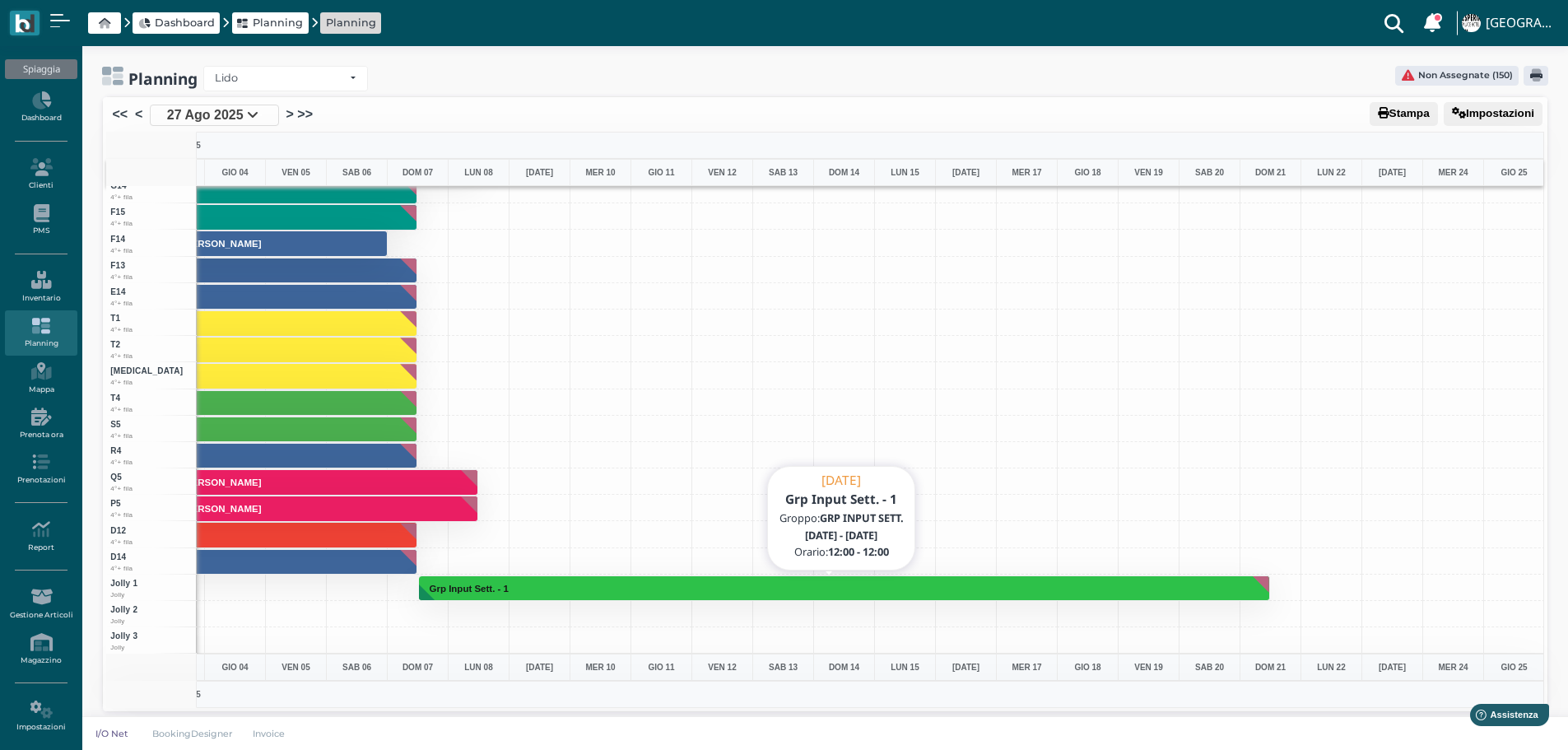
click at [622, 588] on button "Grp Input Sett. - 1" at bounding box center [844, 589] width 851 height 27
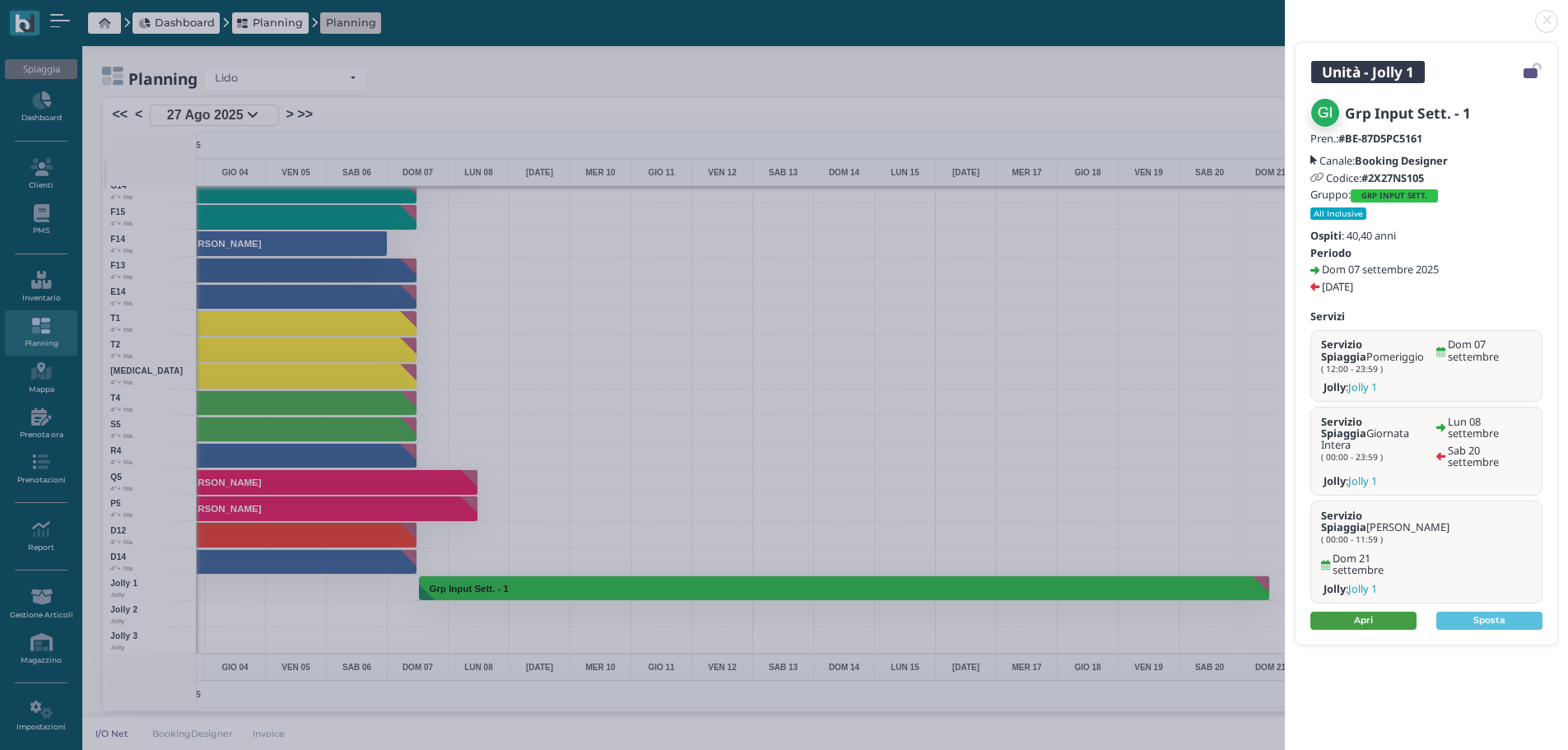
click at [1342, 612] on link "Apri" at bounding box center [1363, 621] width 106 height 18
click at [1285, 12] on link at bounding box center [1285, 12] width 0 height 0
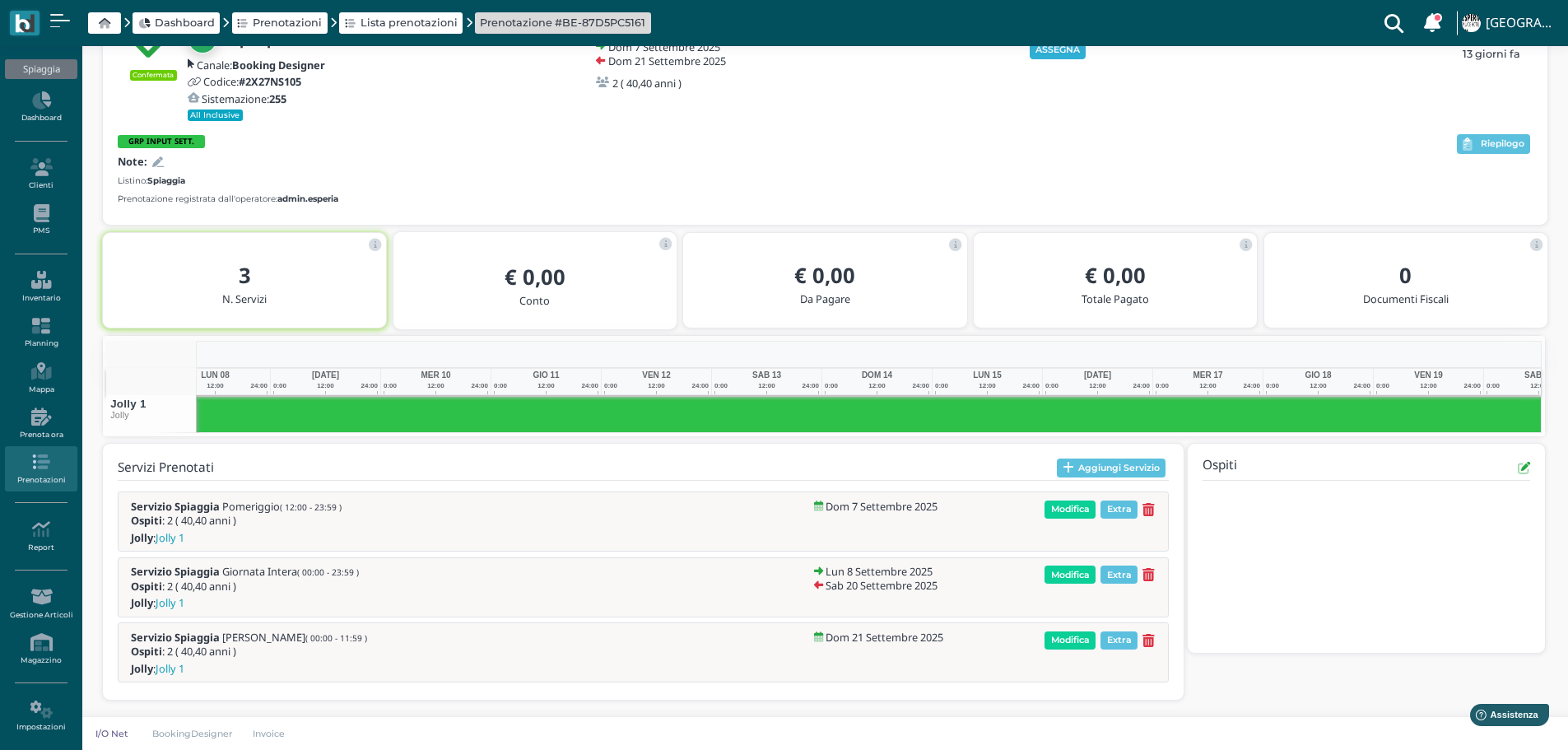
click at [1066, 48] on button "ASSEGNA" at bounding box center [1058, 50] width 57 height 18
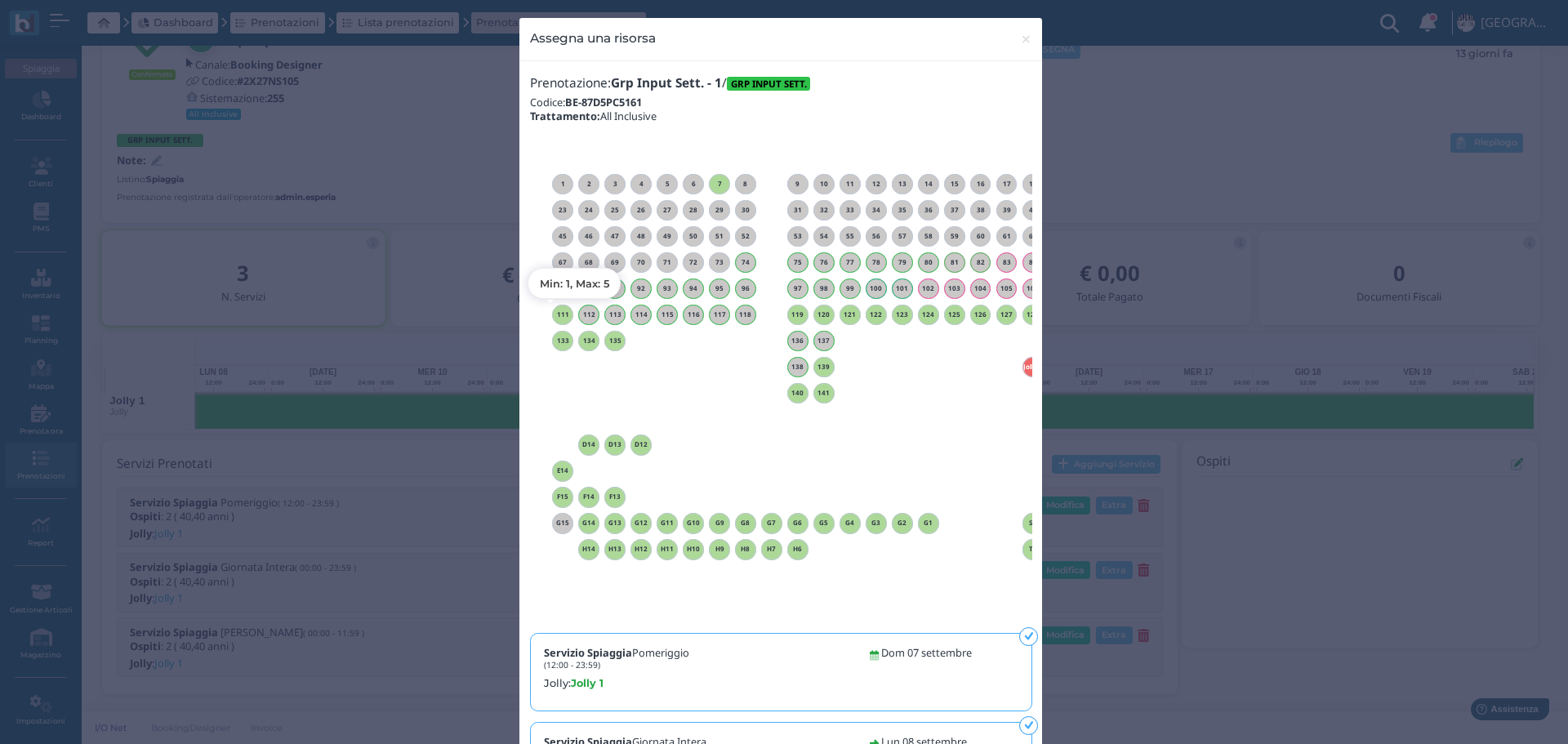
click at [552, 311] on h6 "111" at bounding box center [563, 315] width 21 height 8
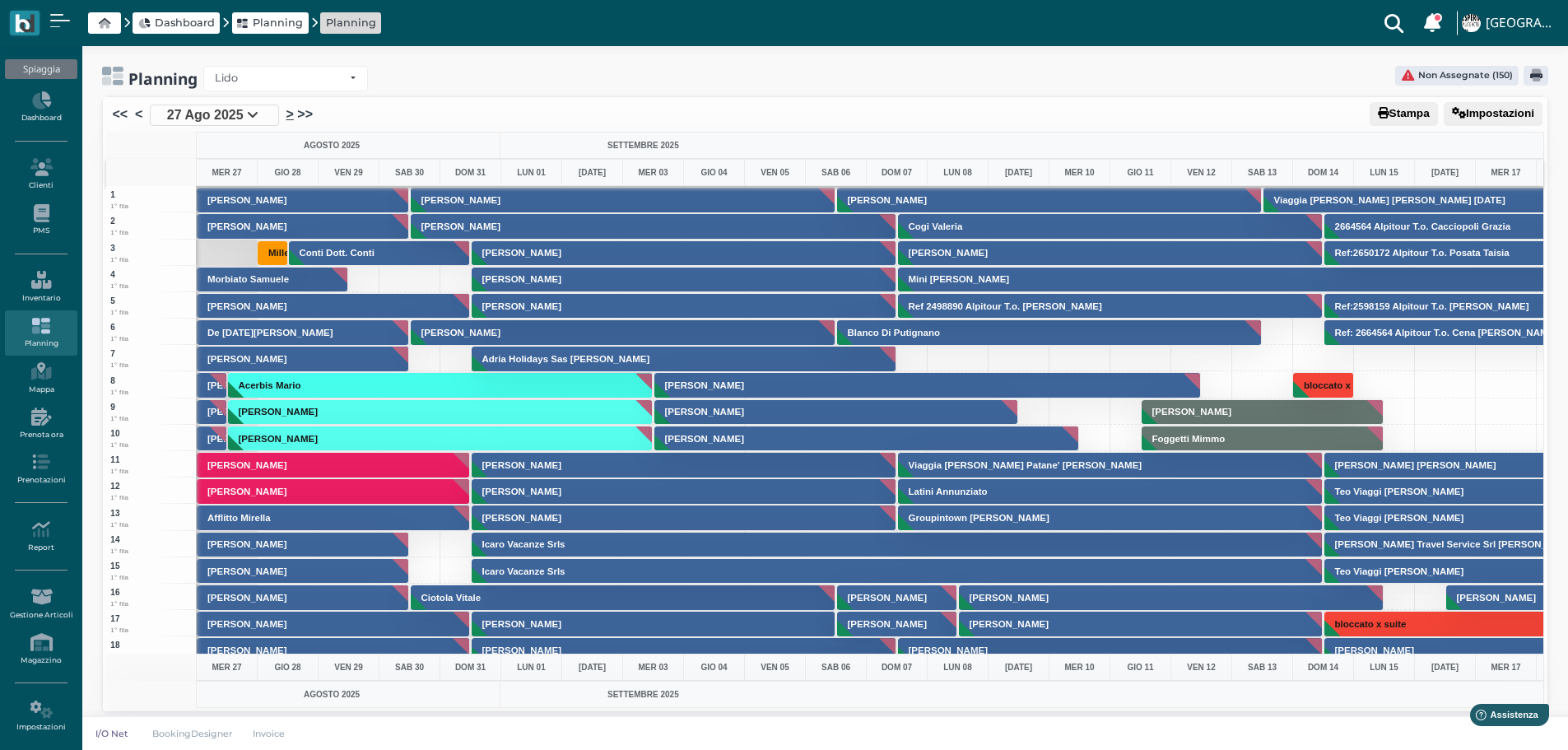
click at [292, 113] on link ">" at bounding box center [290, 114] width 8 height 20
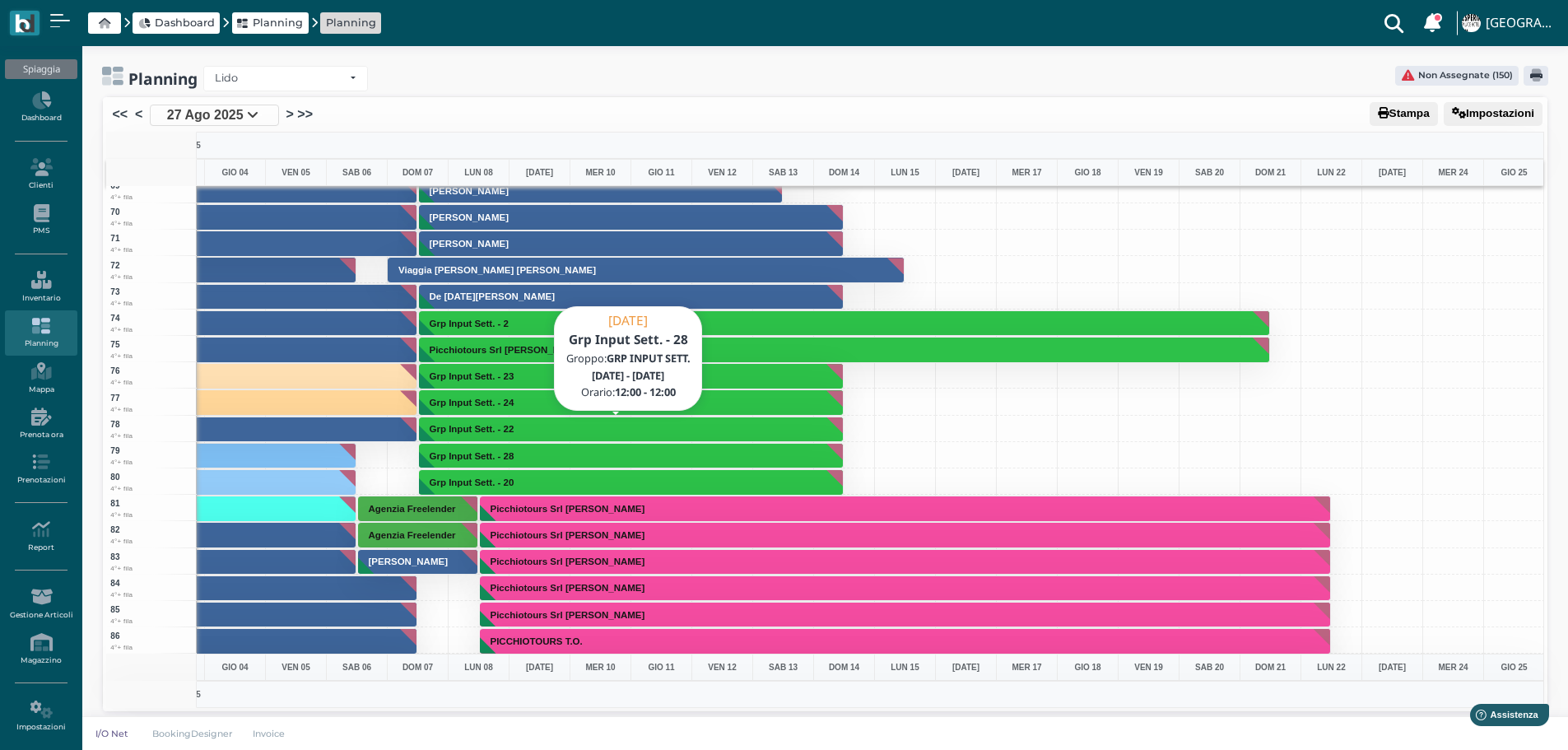
scroll to position [2141, 479]
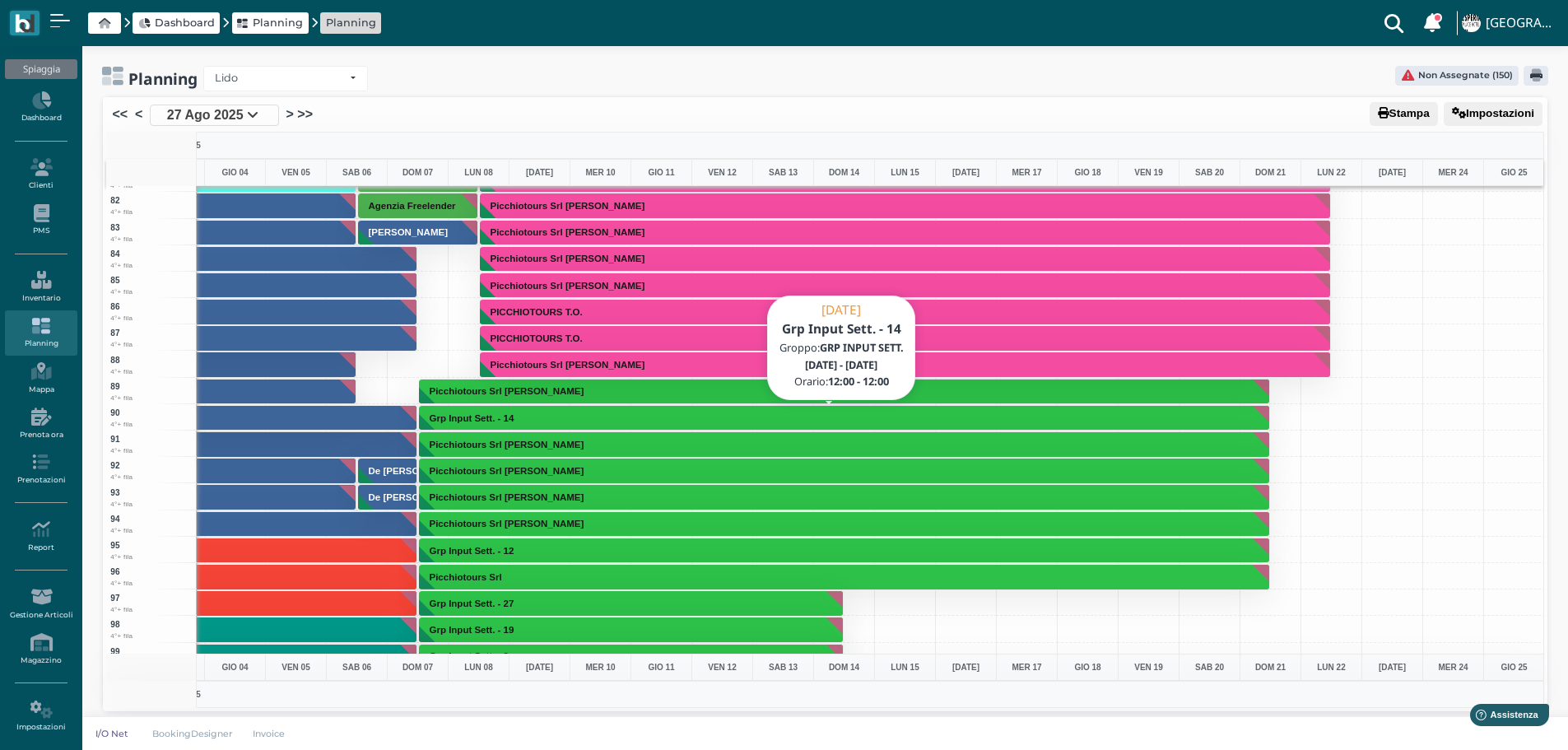
click at [626, 416] on button "Grp Input Sett. - 14" at bounding box center [844, 418] width 851 height 27
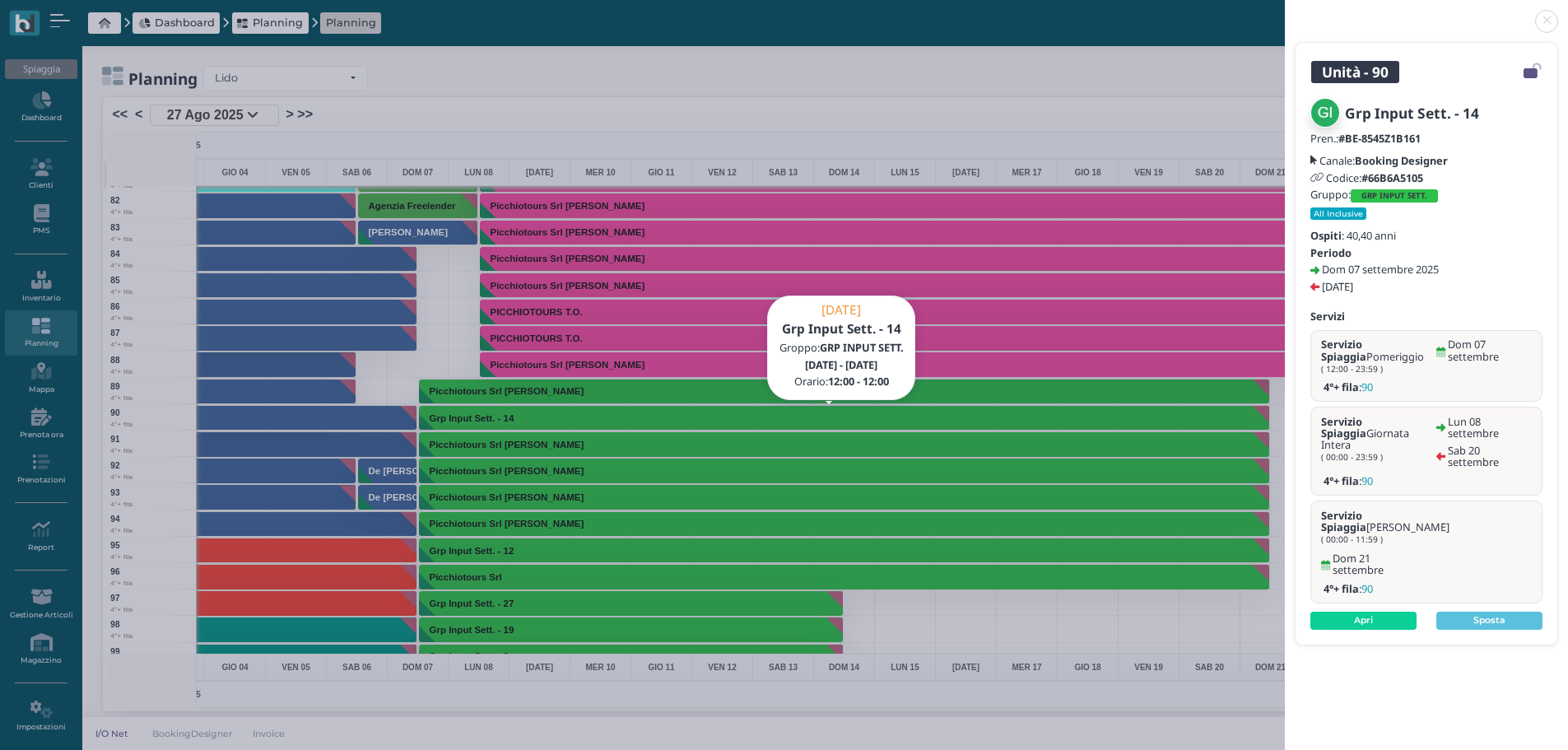
click at [1285, 12] on link at bounding box center [1285, 12] width 0 height 0
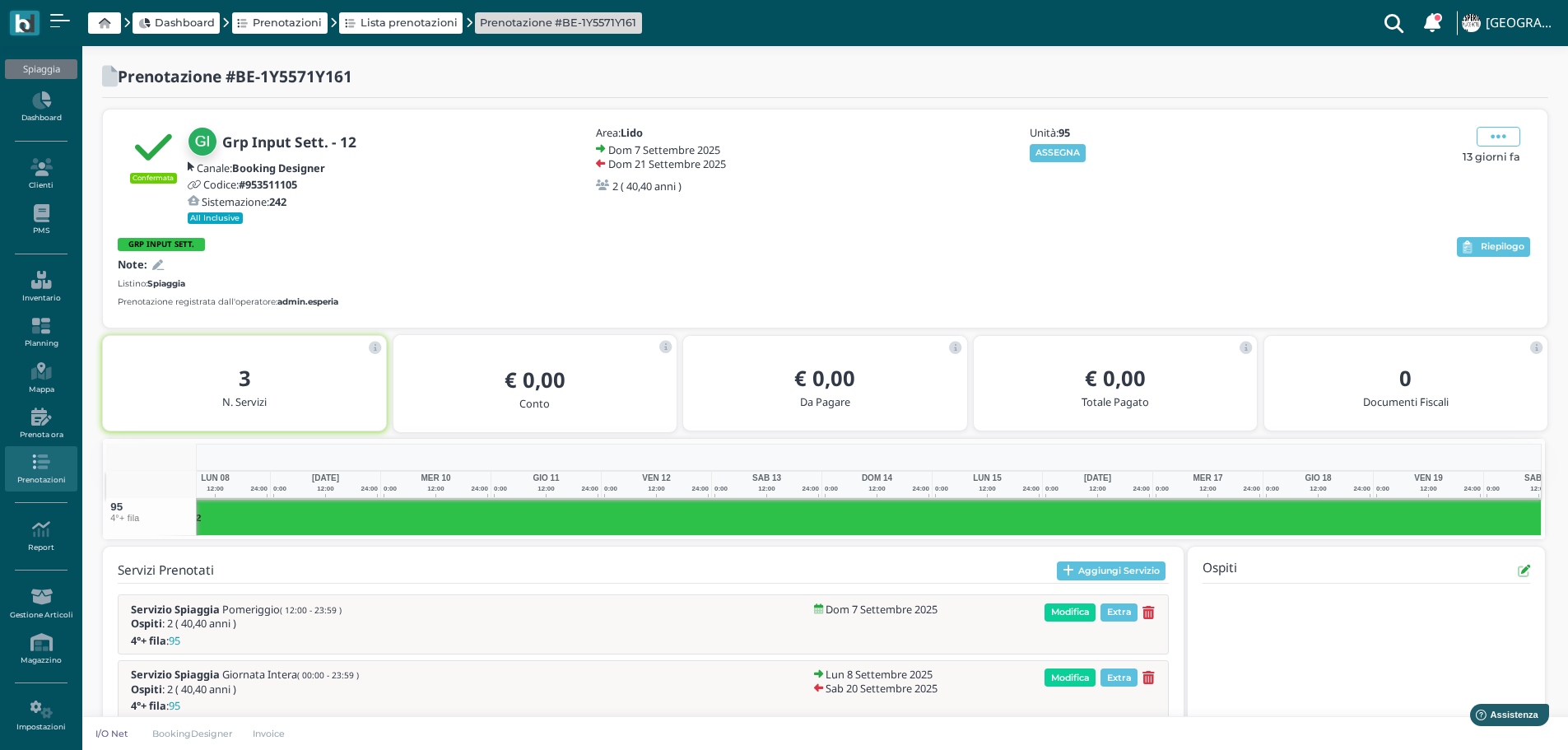
click at [158, 245] on b "GRP INPUT SETT." at bounding box center [161, 244] width 66 height 11
select select "319"
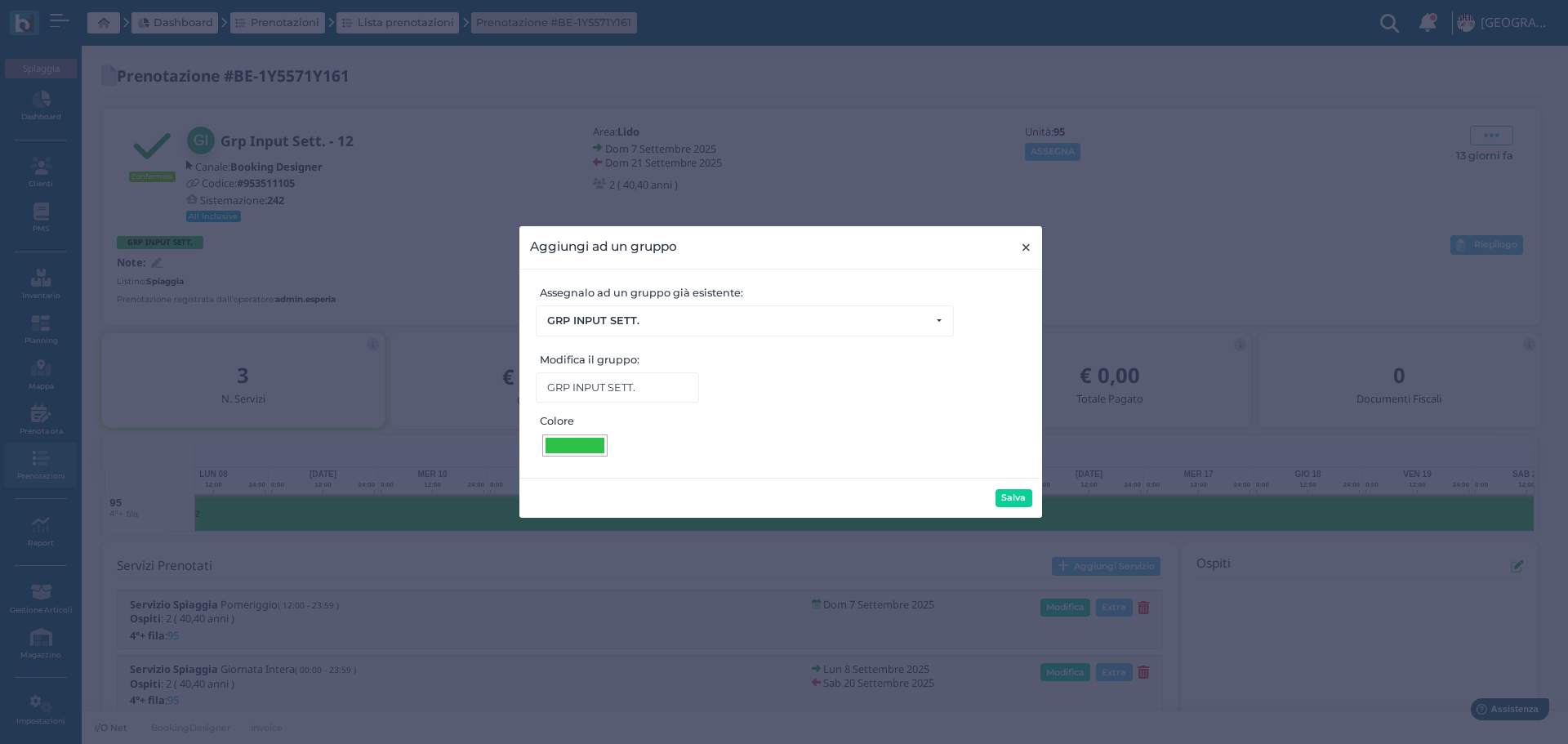
click at [1032, 240] on button "× close" at bounding box center [1025, 247] width 33 height 42
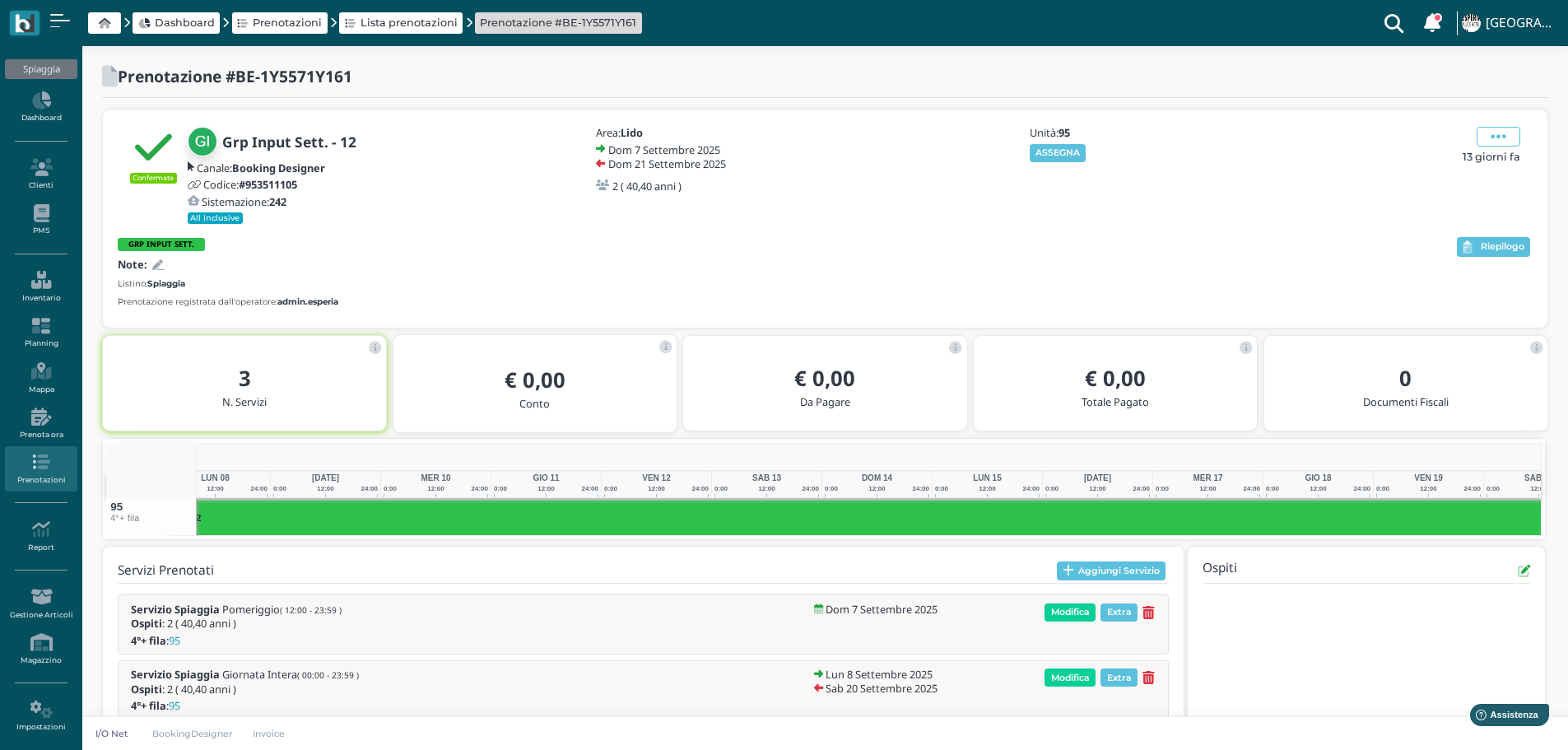
click at [159, 259] on div at bounding box center [155, 265] width 17 height 16
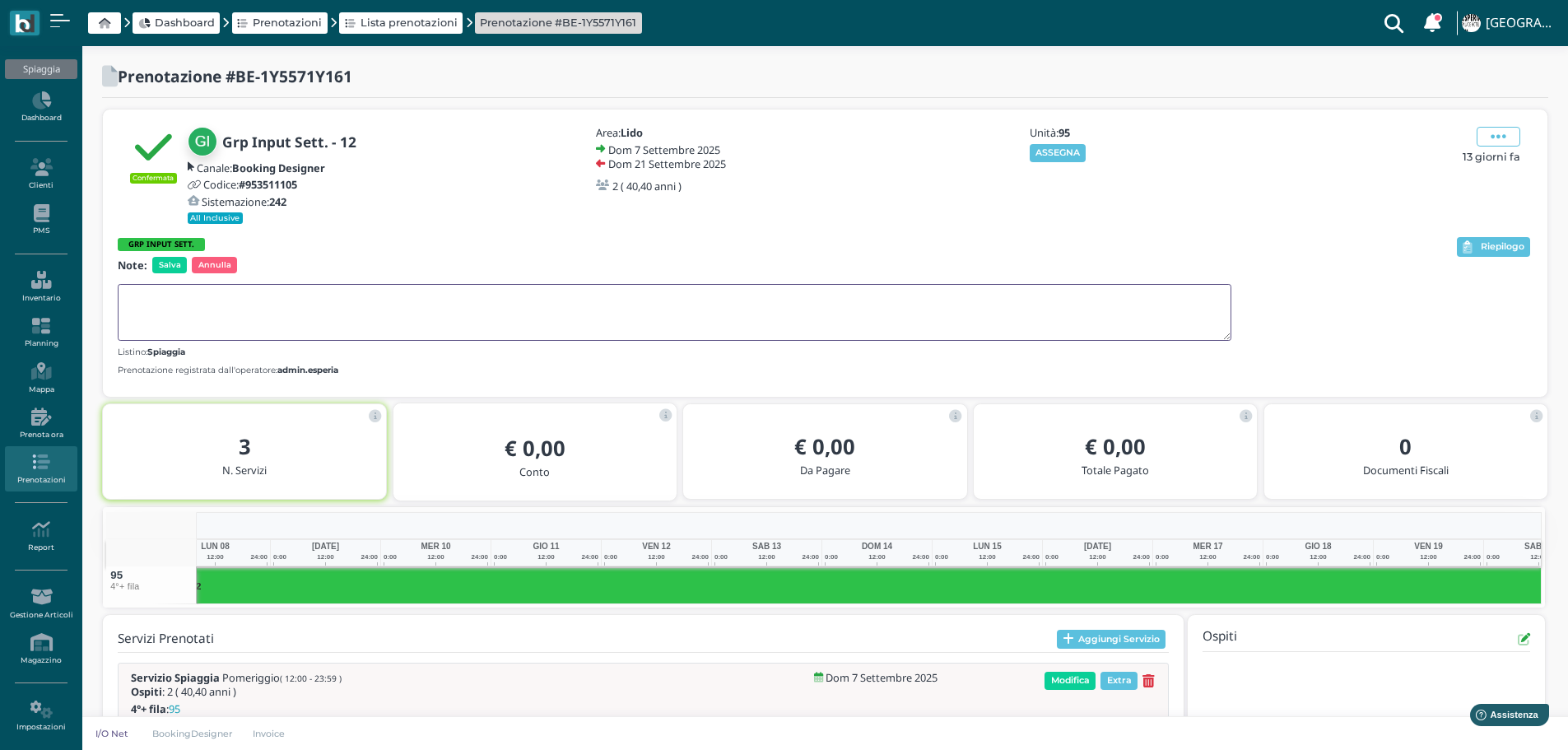
click at [163, 296] on textarea at bounding box center [675, 313] width 1114 height 57
type textarea "OMBRELLONE INSIEME A [PERSON_NAME](2 DUS CON 1 OMBR.)"
click at [168, 258] on span "Salva" at bounding box center [169, 265] width 34 height 17
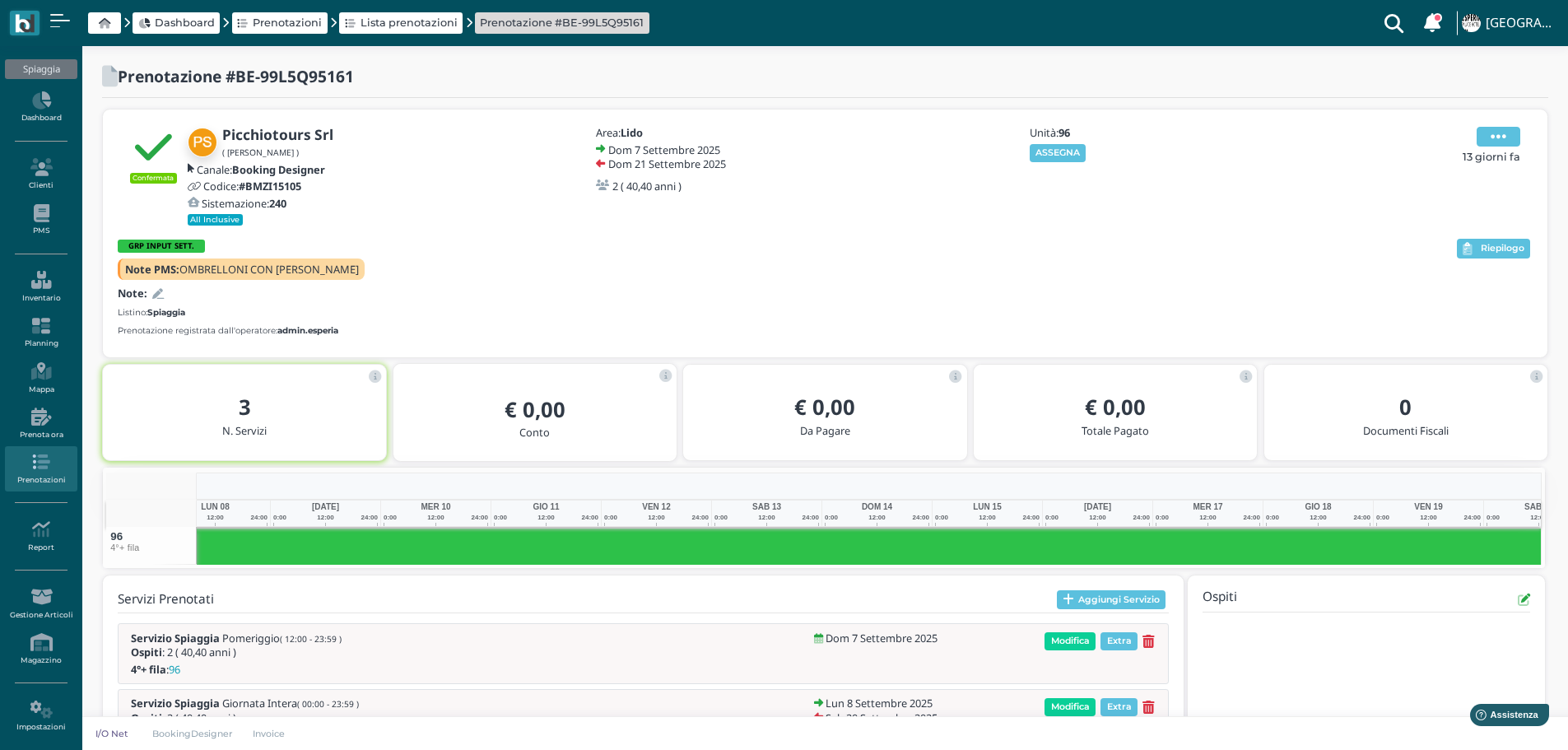
click at [1495, 134] on icon at bounding box center [1498, 137] width 16 height 18
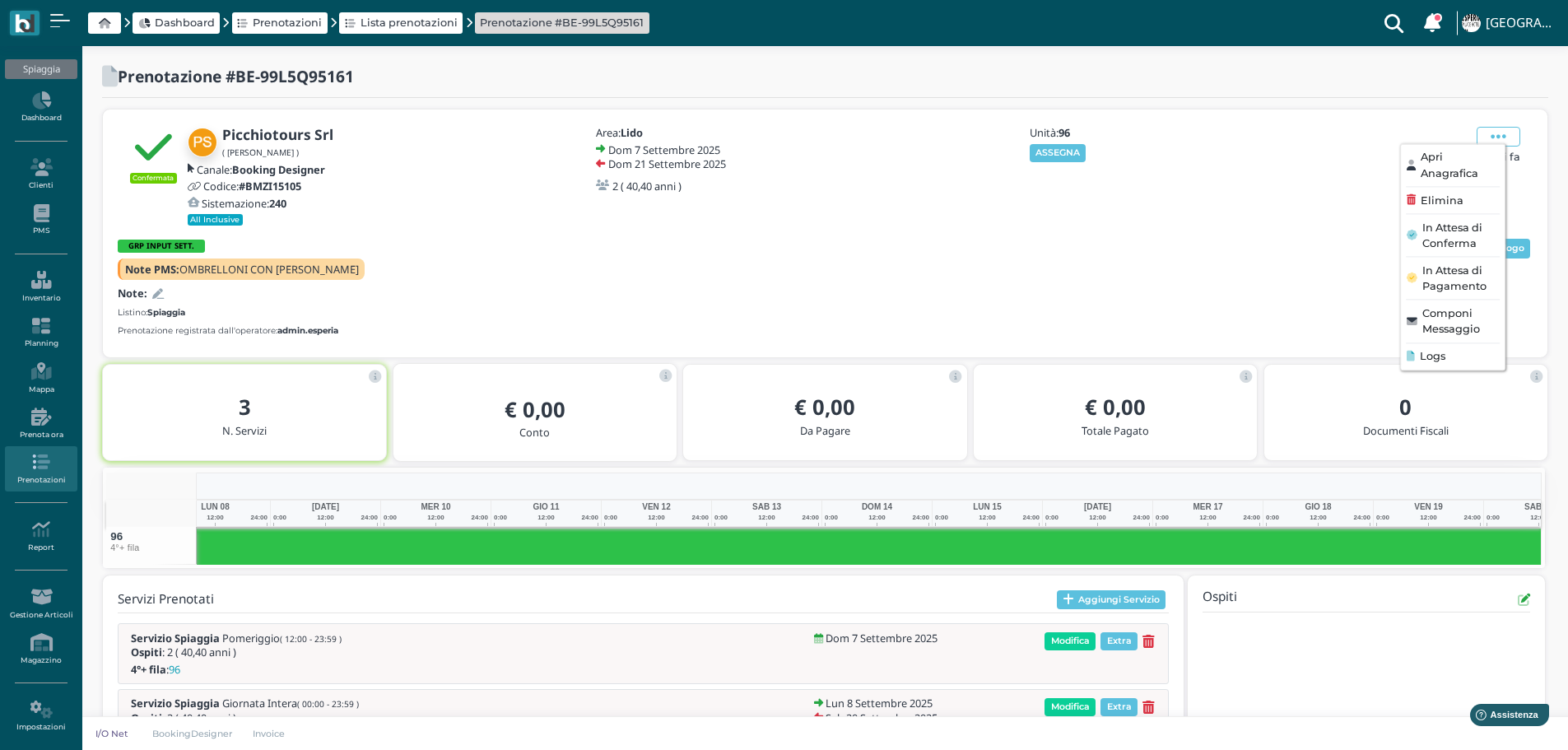
click at [1476, 199] on div "Elimina" at bounding box center [1452, 201] width 93 height 16
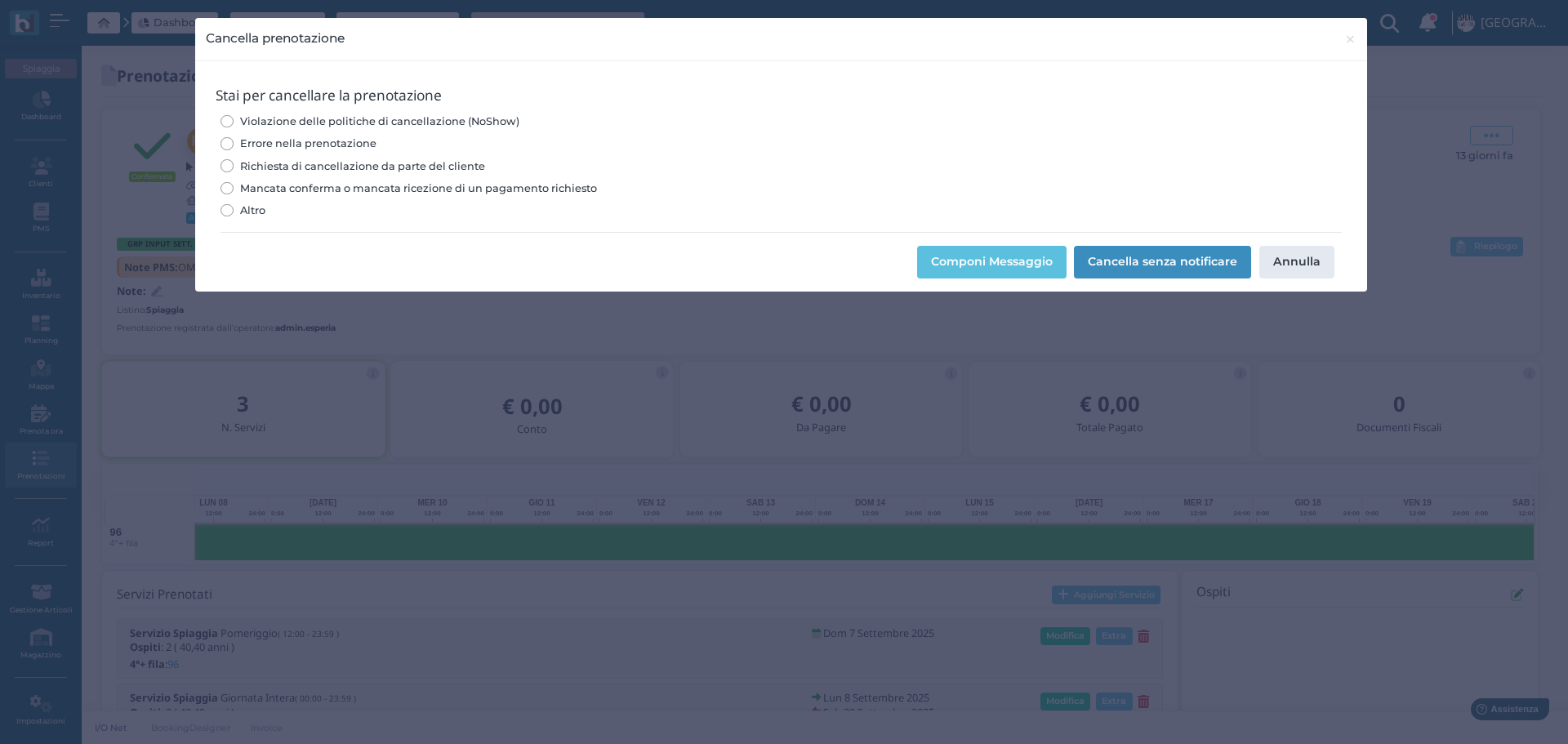
click at [226, 143] on input "Errore nella prenotazione" at bounding box center [226, 144] width 13 height 13
radio input "true"
click at [1153, 250] on button "Cancella senza notificare" at bounding box center [1162, 262] width 178 height 32
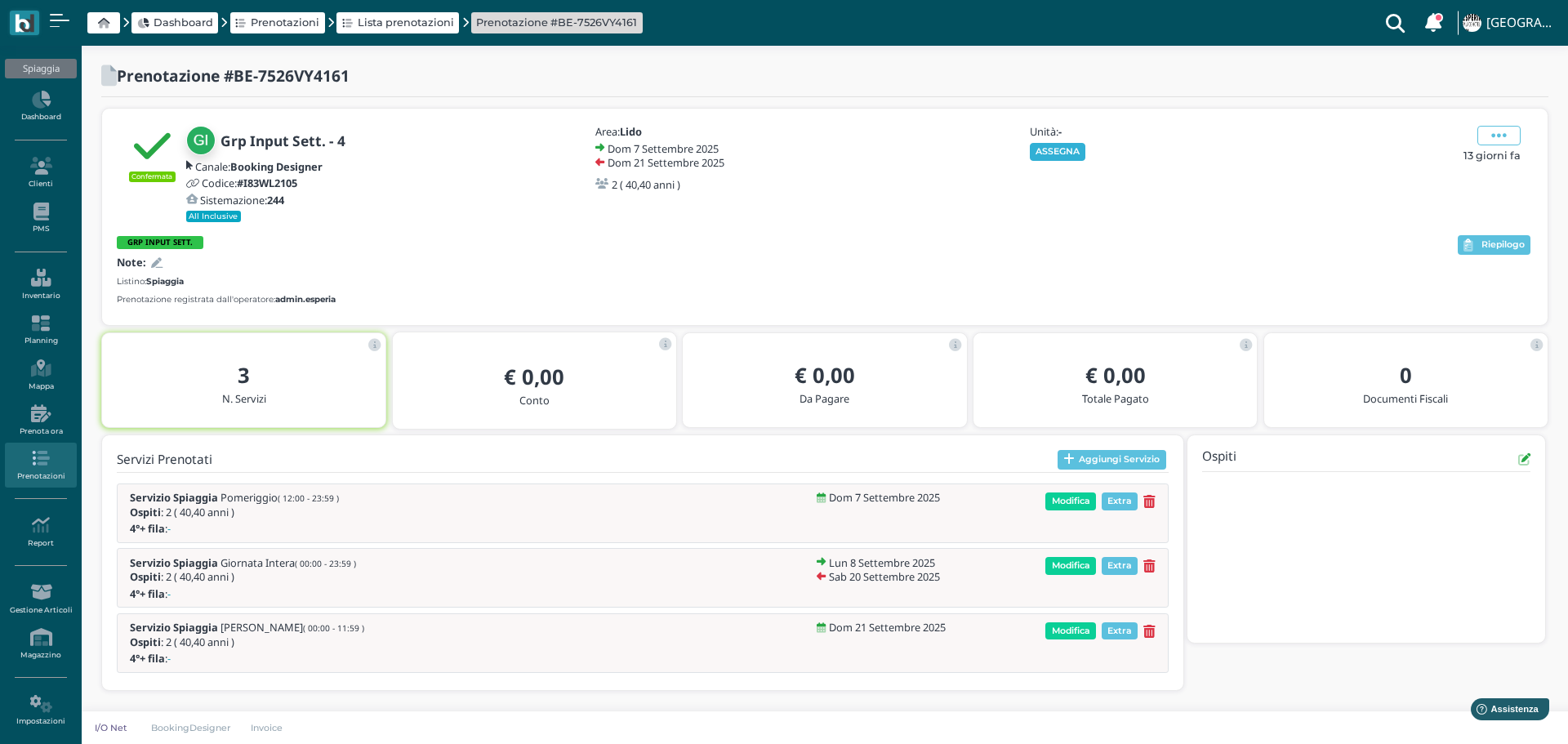
click at [1056, 146] on button "ASSEGNA" at bounding box center [1058, 151] width 57 height 18
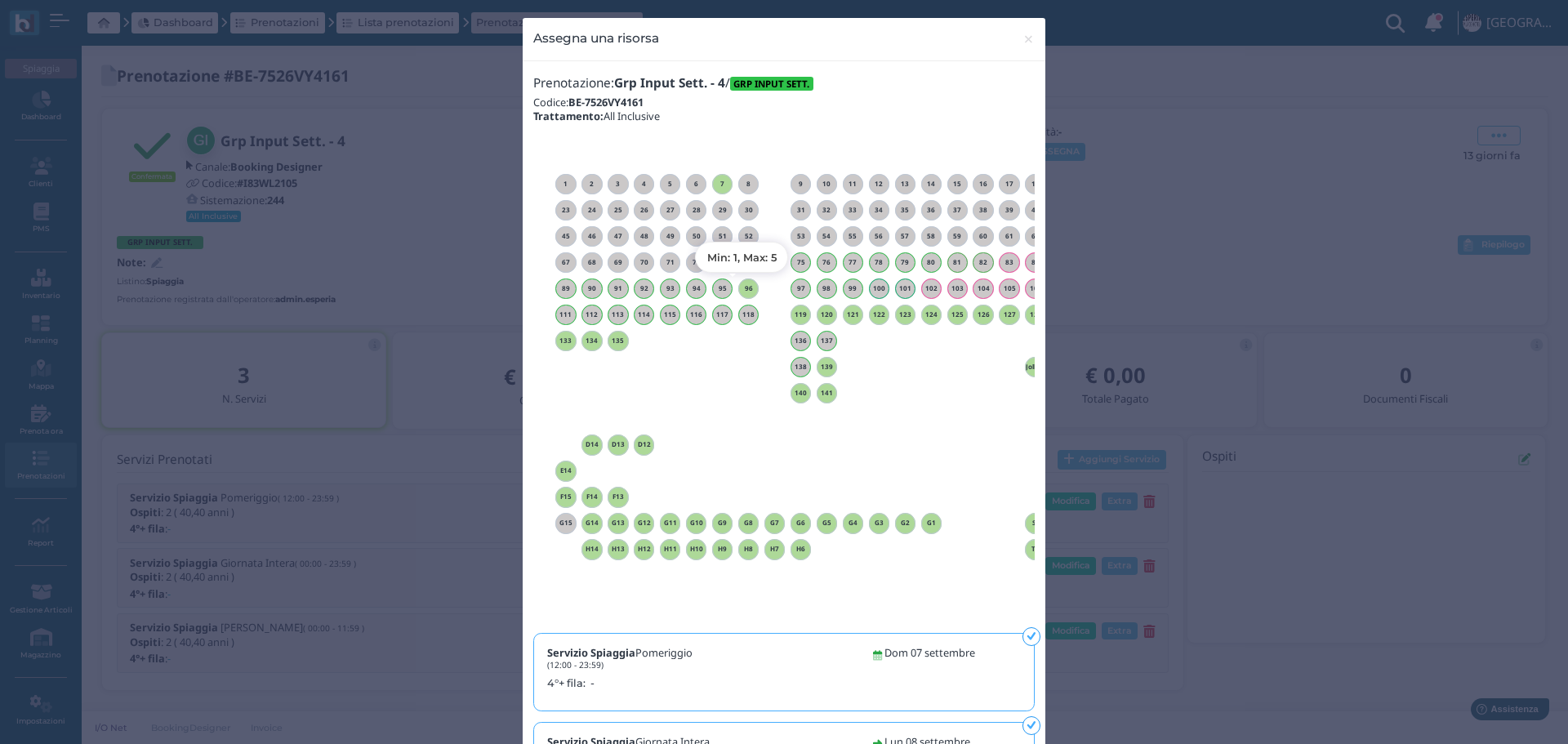
click at [744, 288] on h6 "96" at bounding box center [748, 289] width 21 height 8
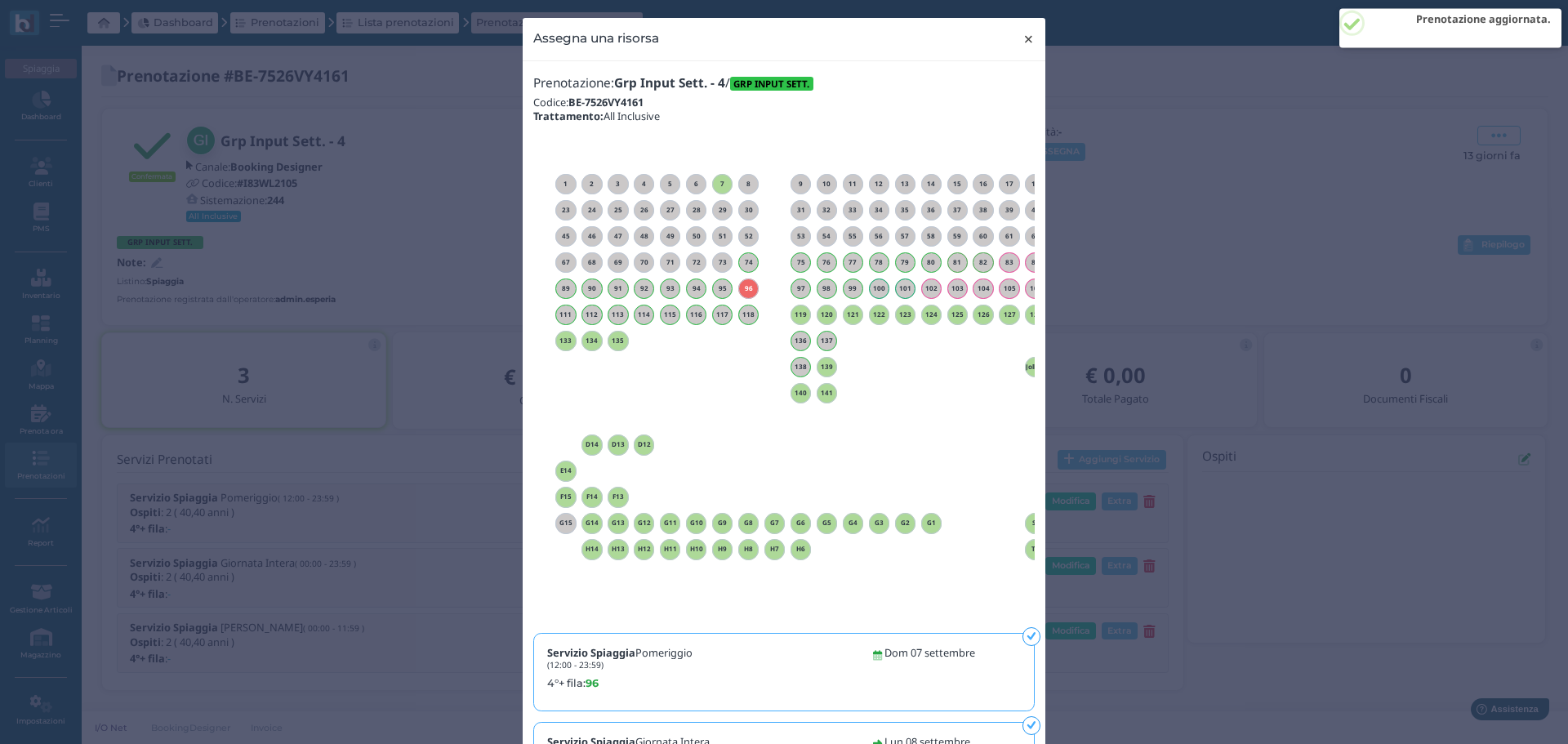
click at [1024, 41] on span "×" at bounding box center [1028, 39] width 13 height 21
